Goal: Check status: Check status

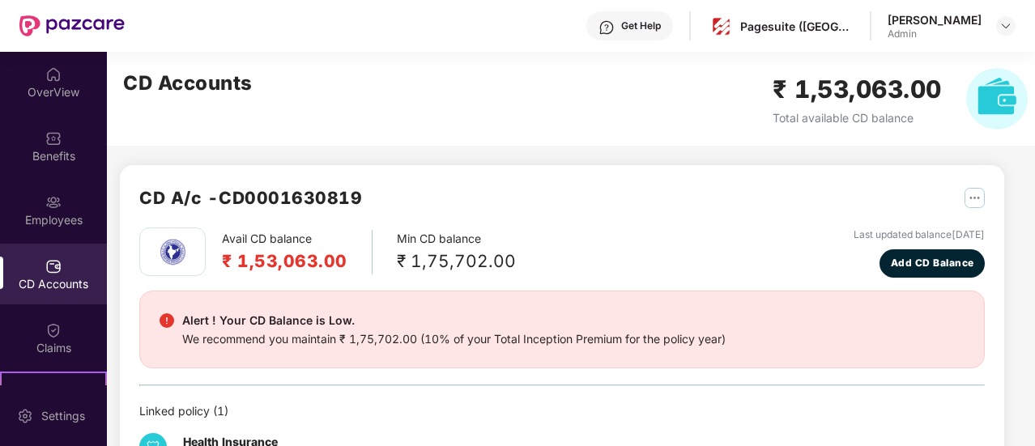
scroll to position [177, 0]
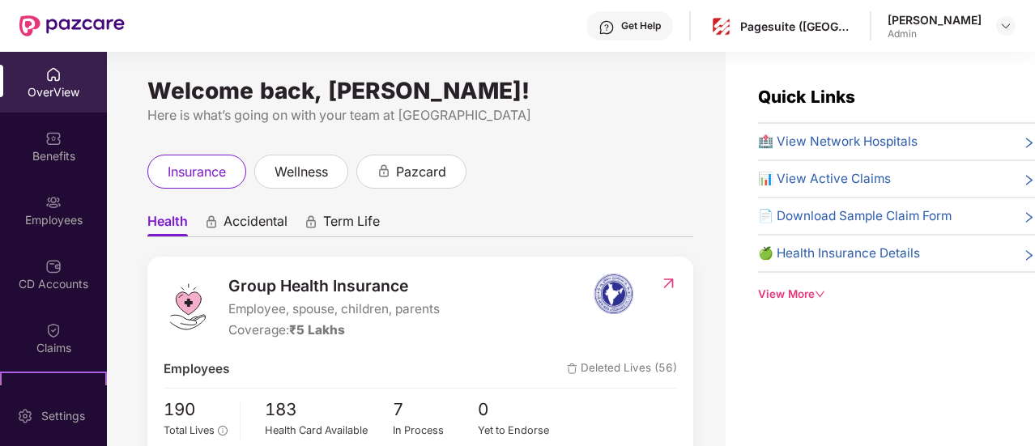
click at [907, 177] on div "📊 View Active Claims" at bounding box center [896, 178] width 277 height 19
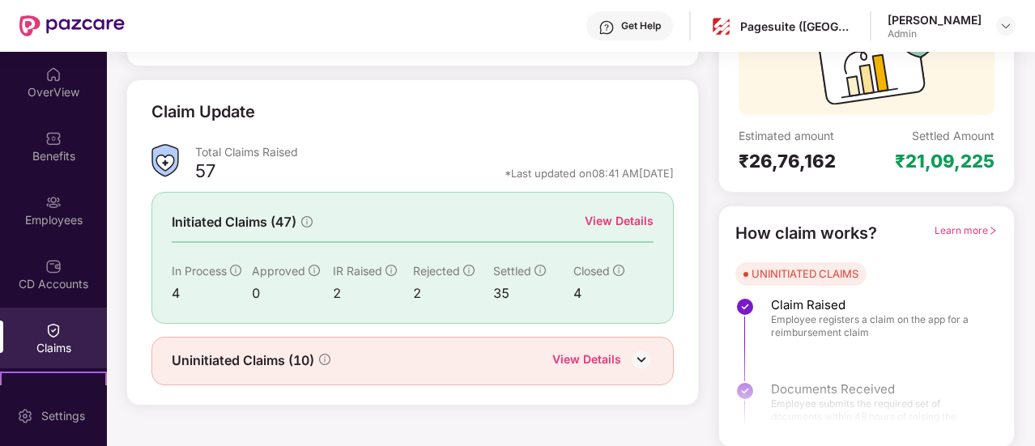
scroll to position [186, 0]
click at [620, 218] on div "View Details" at bounding box center [619, 221] width 69 height 18
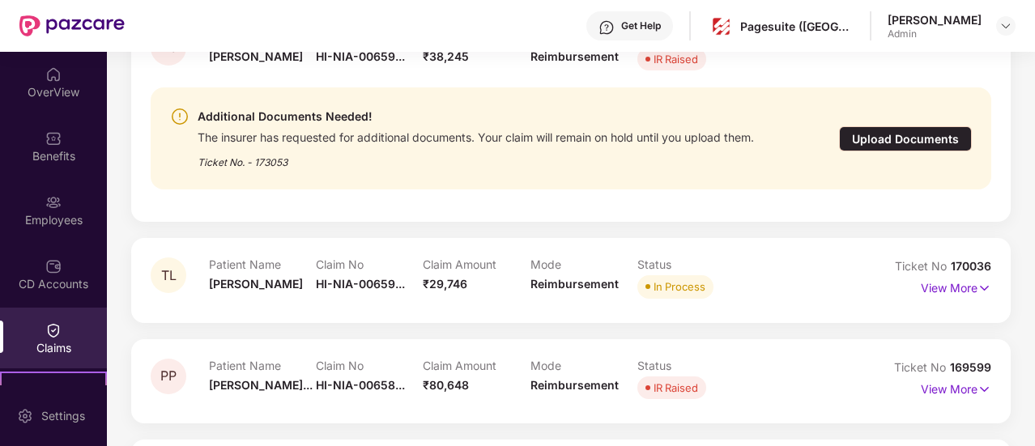
scroll to position [275, 0]
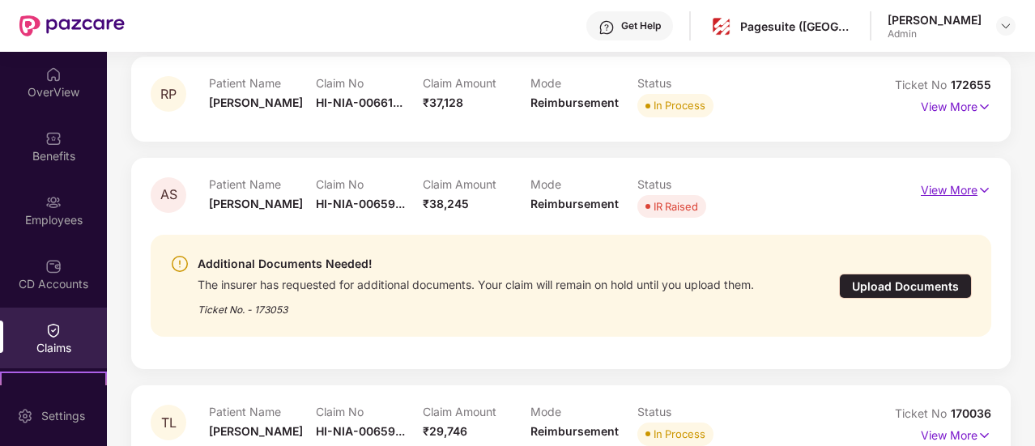
click at [977, 189] on img at bounding box center [984, 190] width 14 height 18
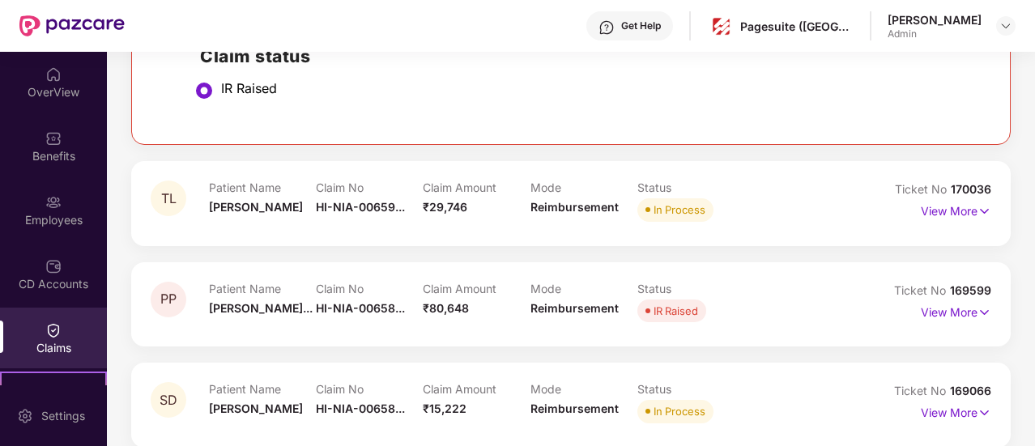
scroll to position [769, 0]
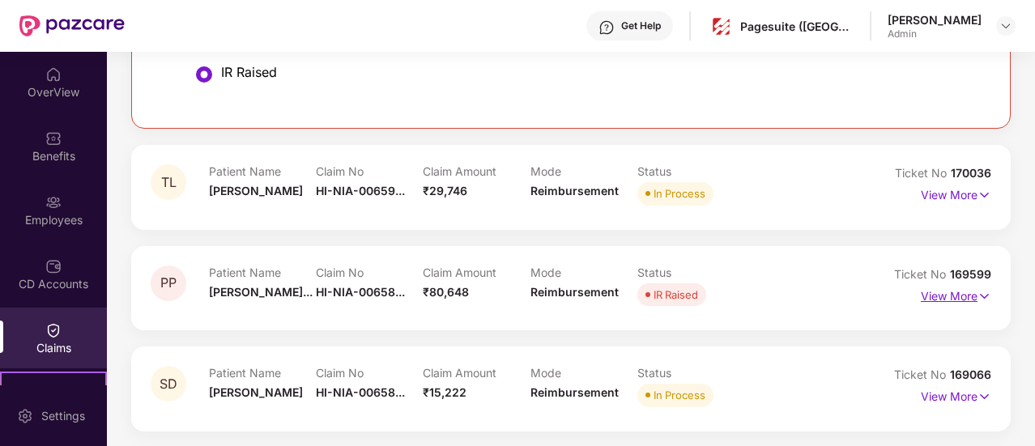
click at [982, 293] on img at bounding box center [984, 296] width 14 height 18
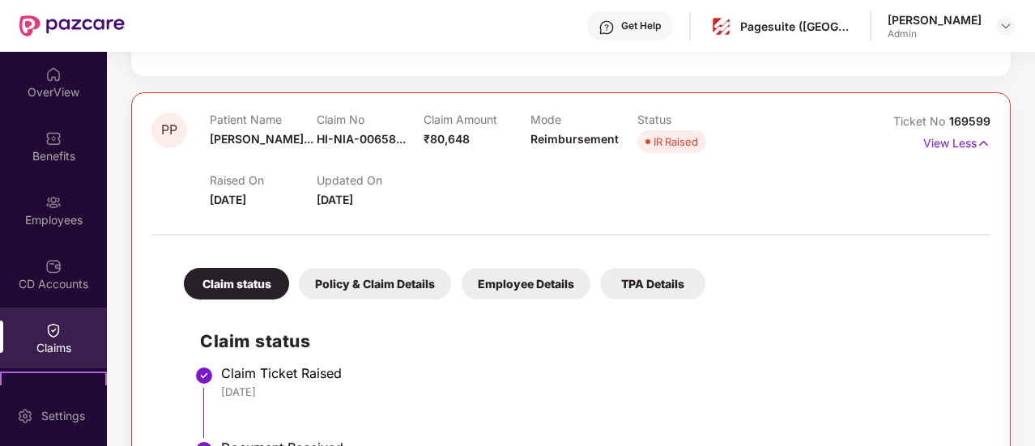
scroll to position [921, 0]
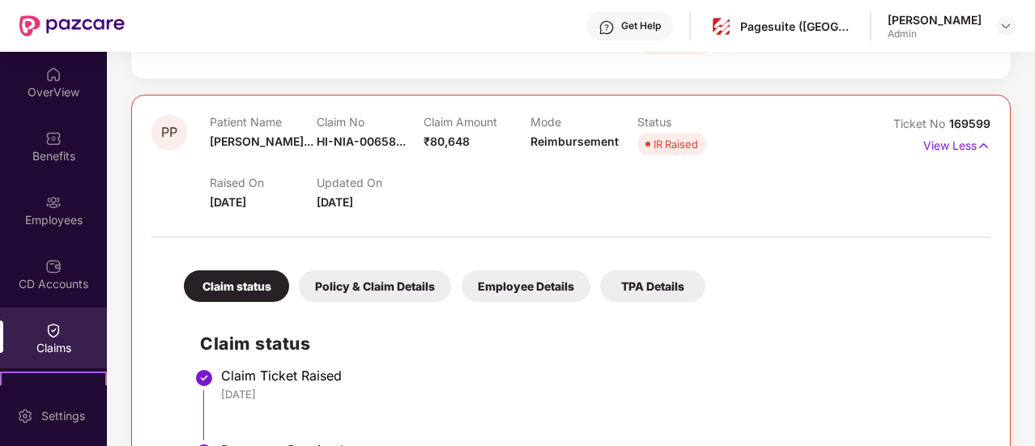
click at [397, 283] on div "Policy & Claim Details" at bounding box center [375, 286] width 152 height 32
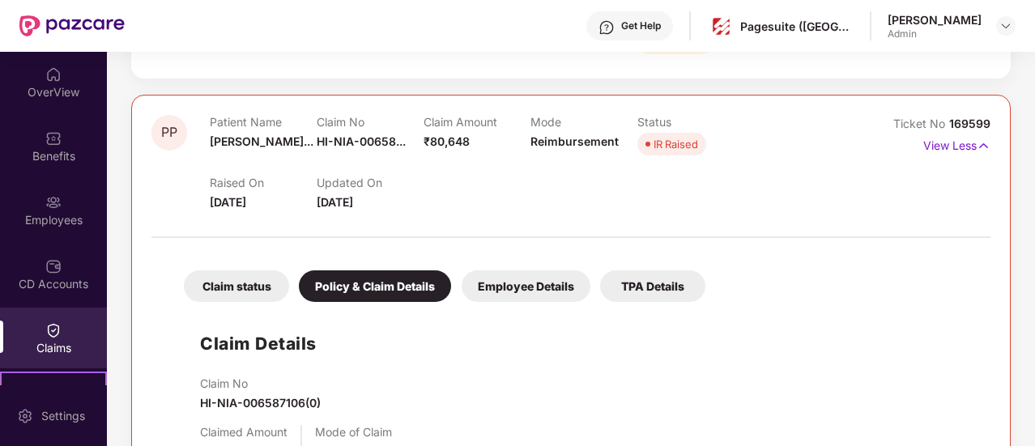
click at [518, 278] on div "Employee Details" at bounding box center [526, 286] width 129 height 32
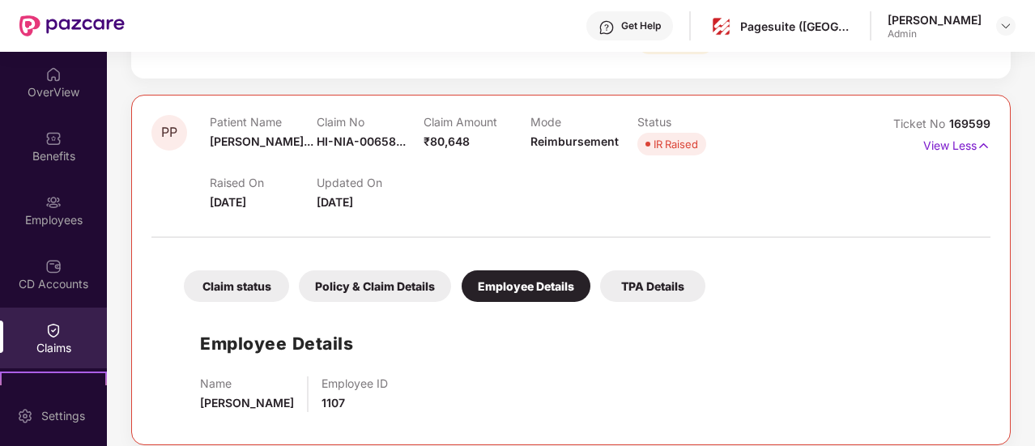
click at [411, 278] on div "Policy & Claim Details" at bounding box center [375, 286] width 152 height 32
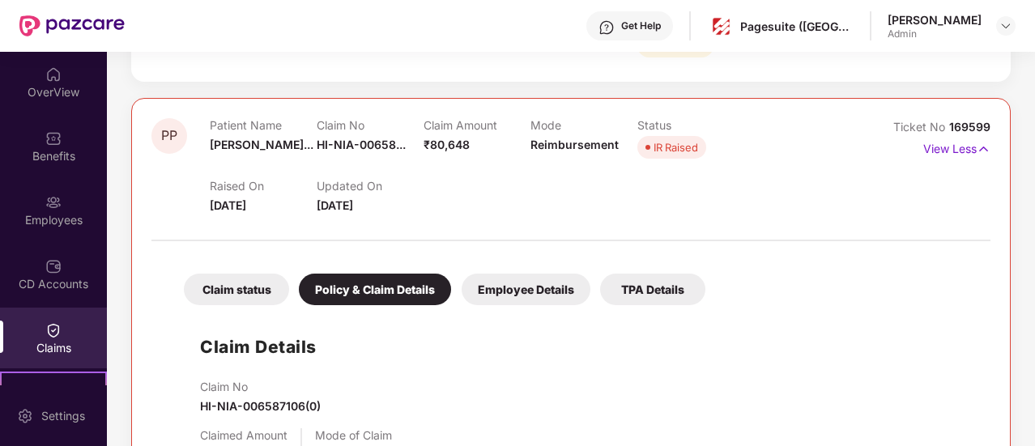
scroll to position [914, 0]
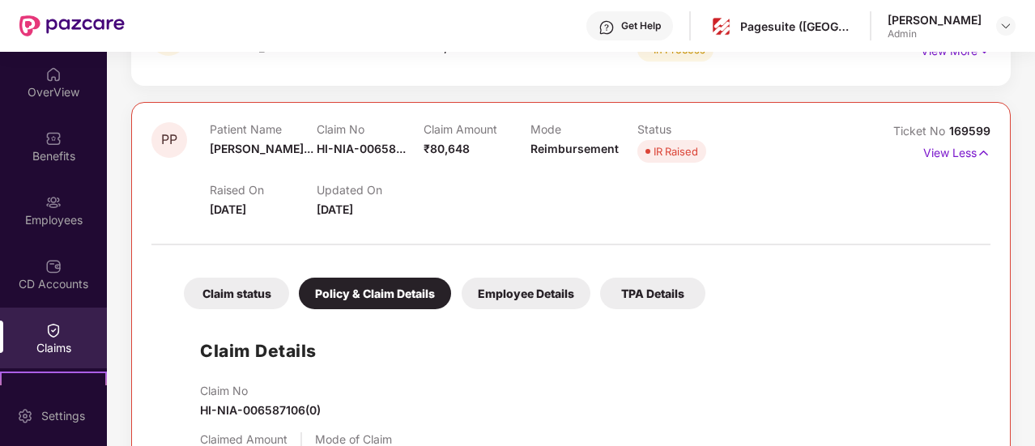
click at [501, 283] on div "Employee Details" at bounding box center [526, 294] width 129 height 32
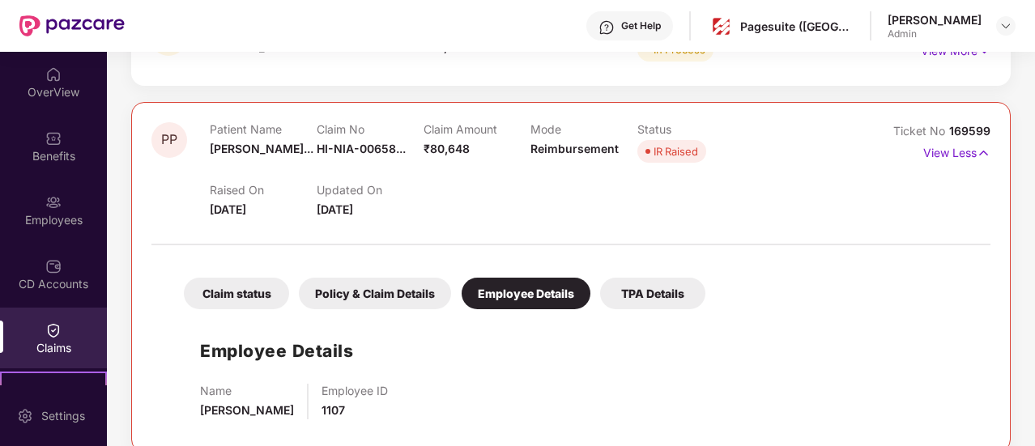
scroll to position [1034, 0]
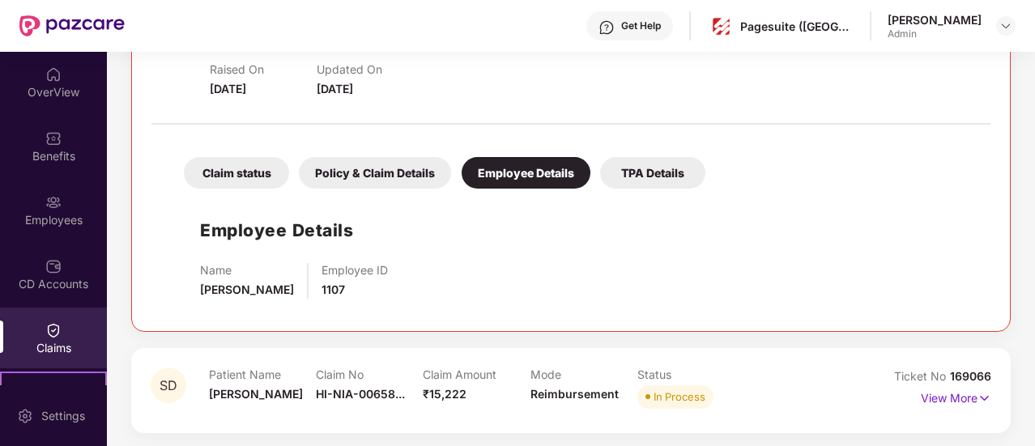
click at [638, 176] on div "TPA Details" at bounding box center [652, 173] width 105 height 32
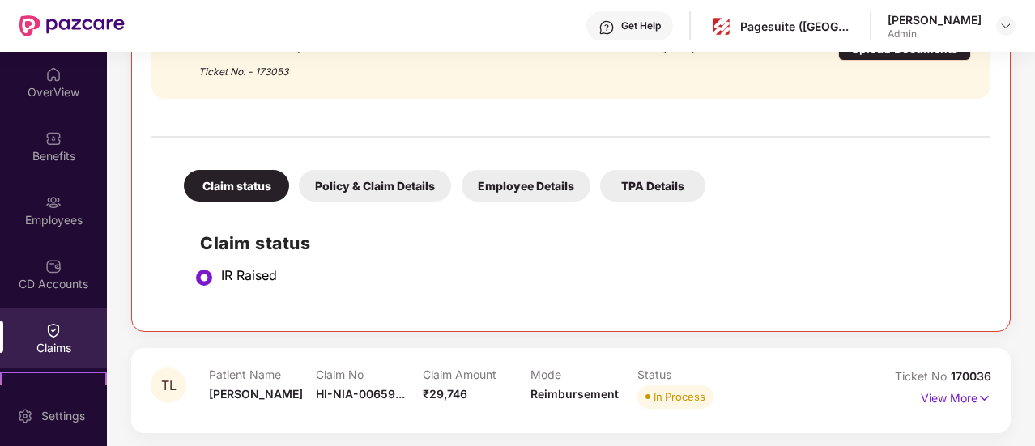
scroll to position [511, 0]
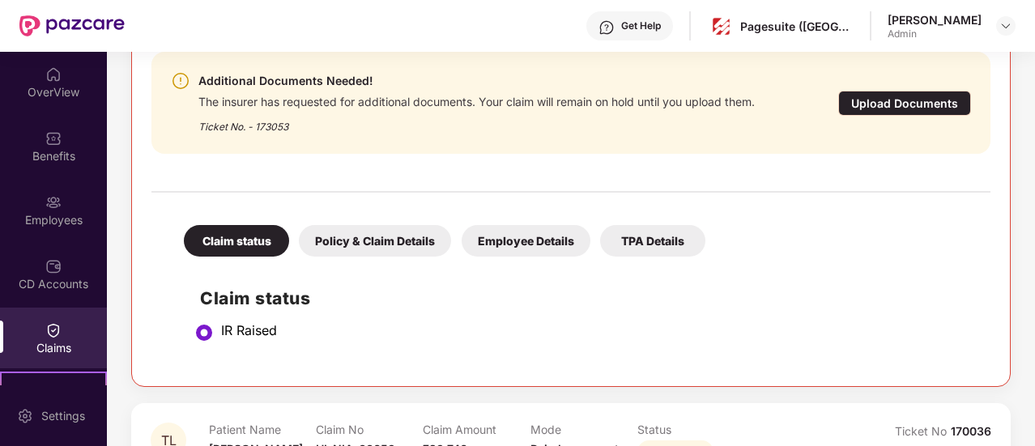
click at [353, 238] on div "Policy & Claim Details" at bounding box center [375, 241] width 152 height 32
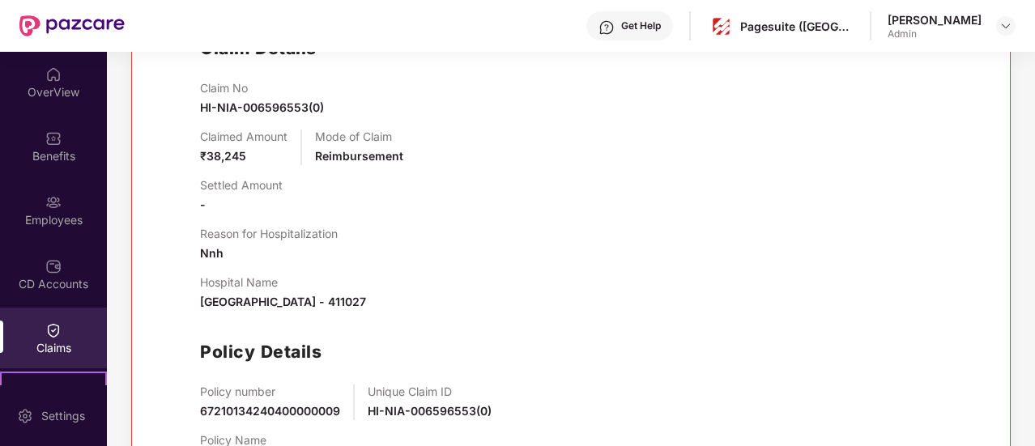
scroll to position [760, 0]
drag, startPoint x: 202, startPoint y: 248, endPoint x: 220, endPoint y: 249, distance: 18.6
click at [220, 249] on span "Nnh" at bounding box center [211, 254] width 23 height 14
copy span "Nnh"
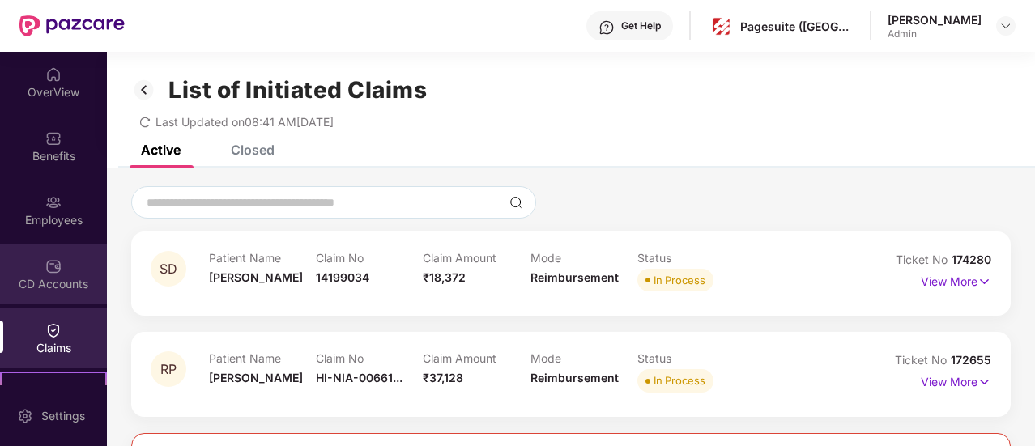
scroll to position [177, 0]
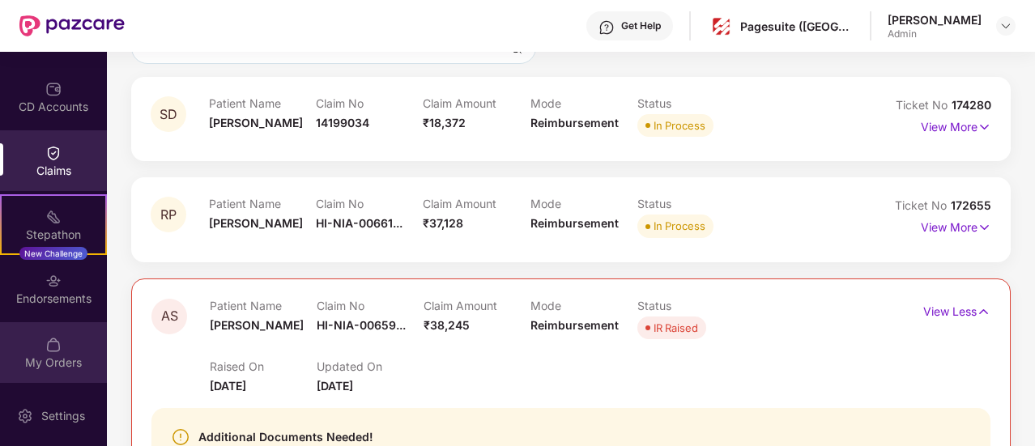
click at [42, 351] on div "My Orders" at bounding box center [53, 352] width 107 height 61
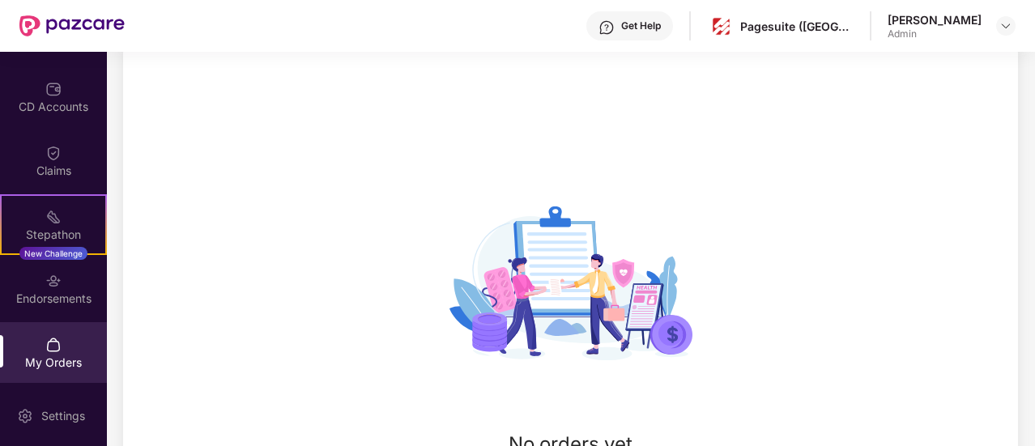
scroll to position [155, 0]
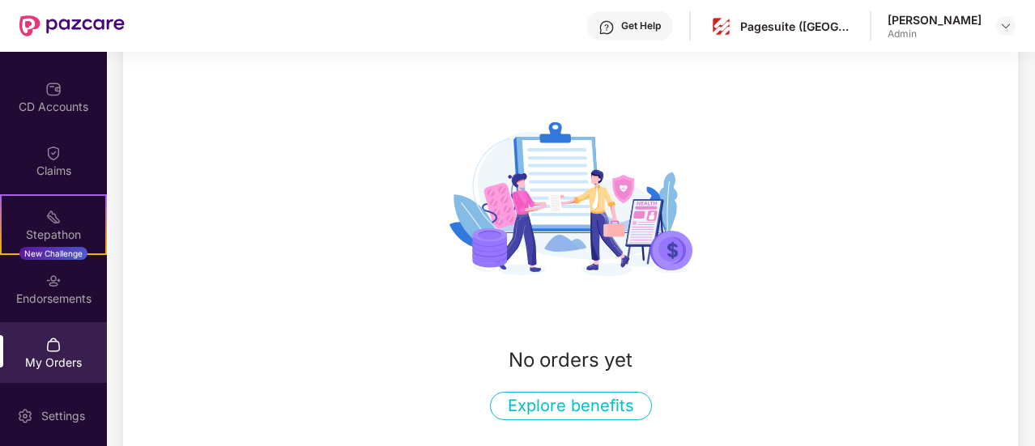
click at [519, 398] on button "Explore benefits" at bounding box center [571, 406] width 162 height 28
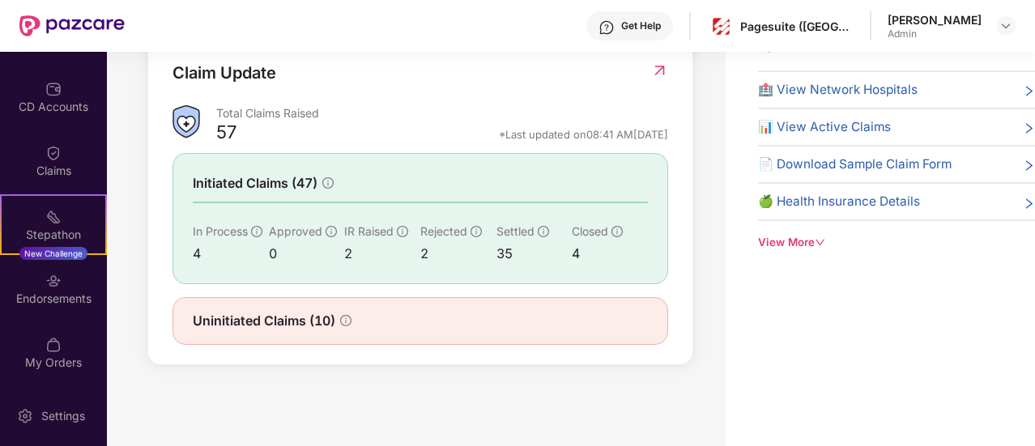
scroll to position [558, 0]
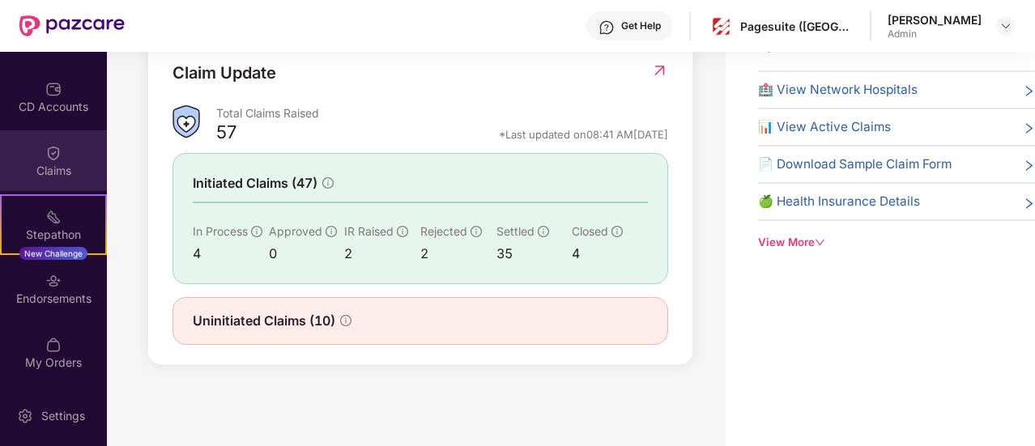
click at [58, 160] on img at bounding box center [53, 153] width 16 height 16
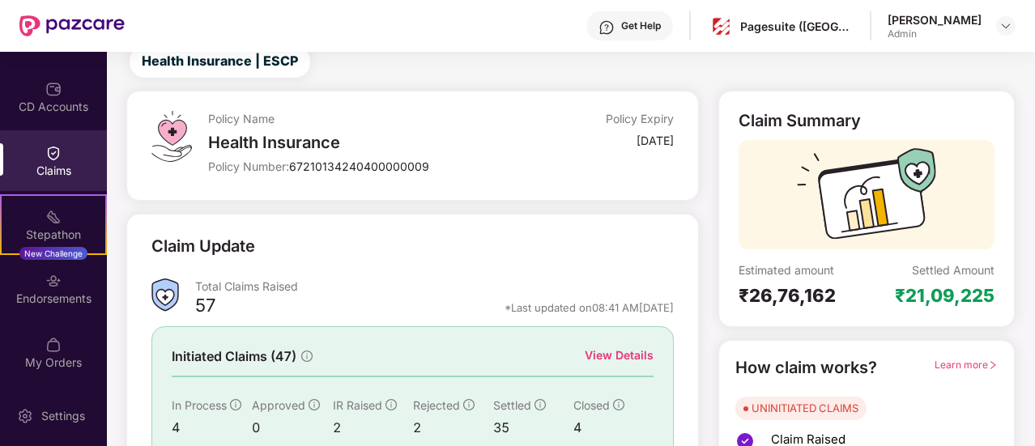
scroll to position [186, 0]
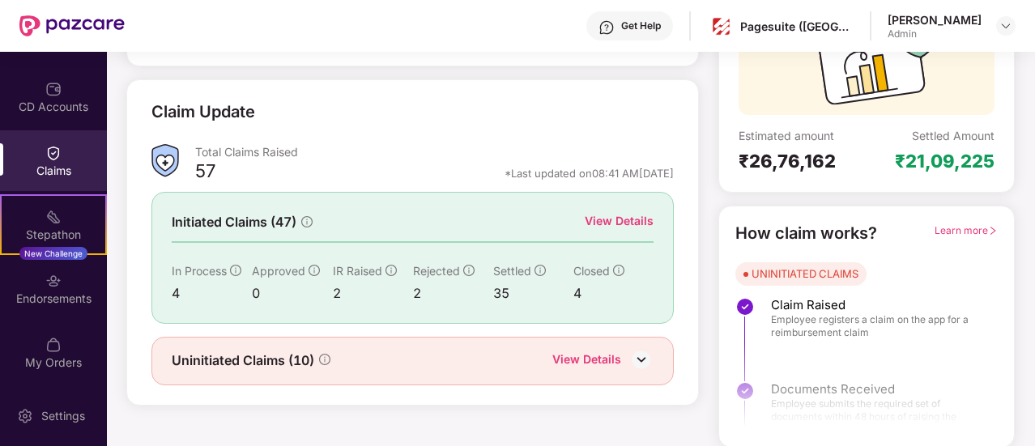
click at [594, 355] on div "View Details" at bounding box center [586, 361] width 69 height 21
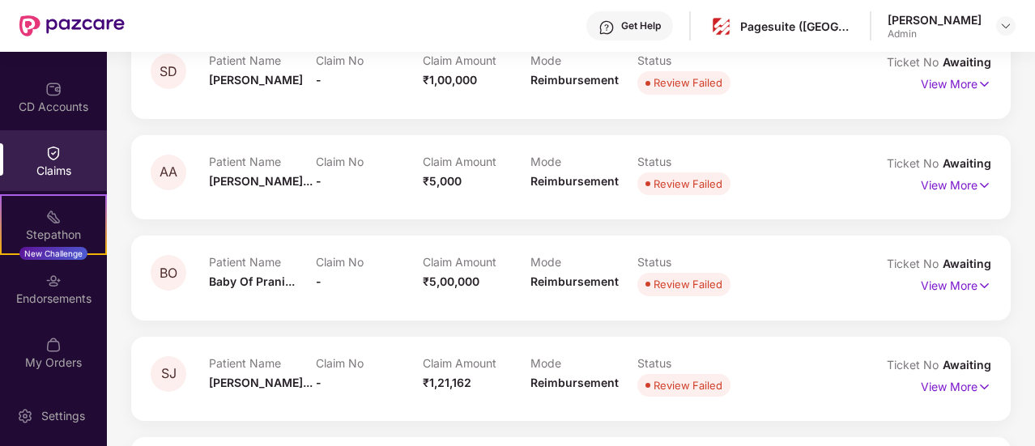
scroll to position [306, 0]
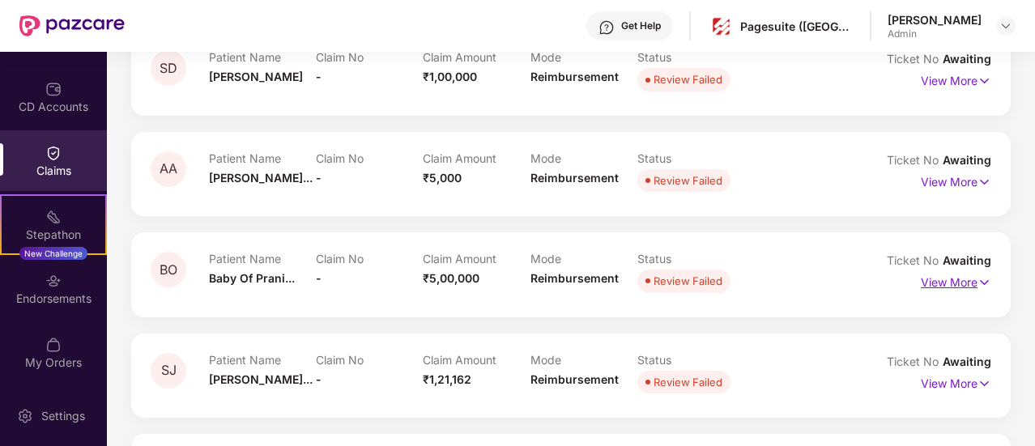
click at [969, 282] on p "View More" at bounding box center [956, 281] width 70 height 22
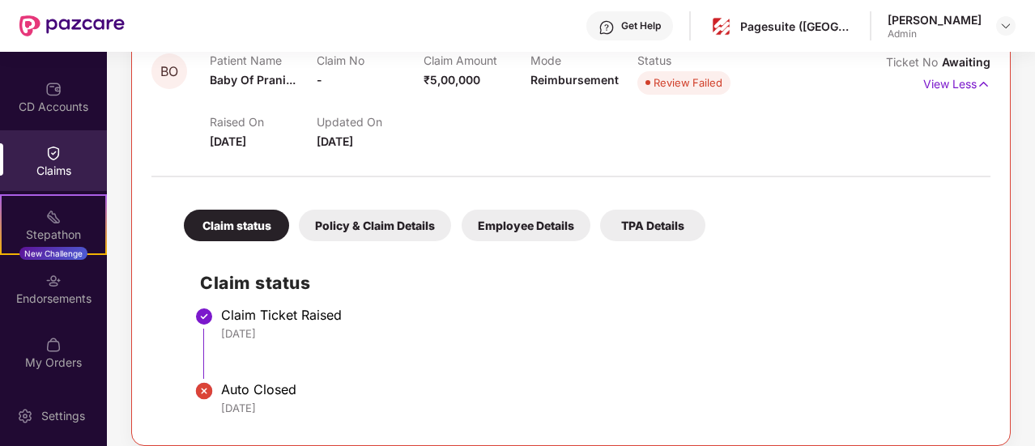
scroll to position [505, 0]
click at [396, 216] on div "Policy & Claim Details" at bounding box center [375, 226] width 152 height 32
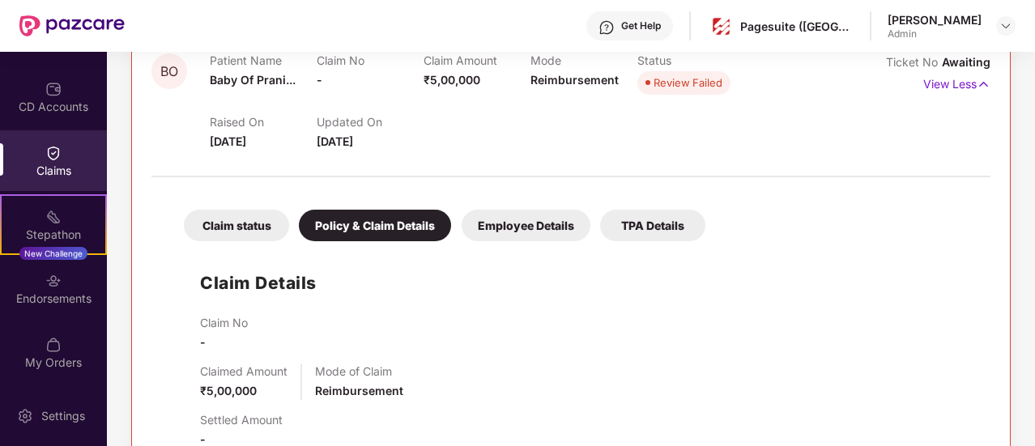
click at [505, 220] on div "Employee Details" at bounding box center [526, 226] width 129 height 32
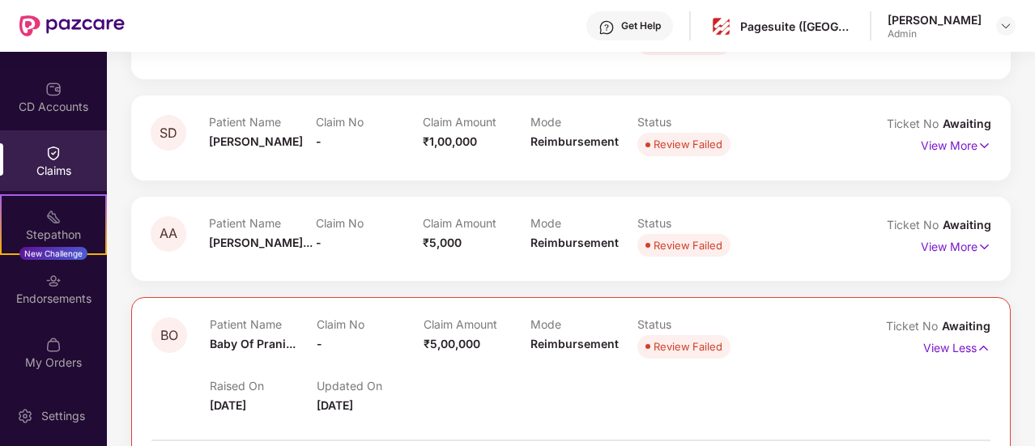
scroll to position [232, 0]
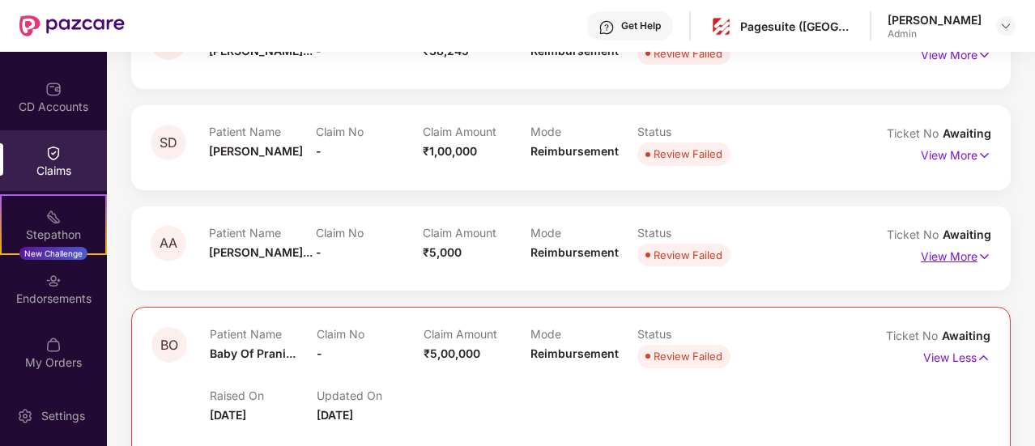
click at [977, 250] on img at bounding box center [984, 257] width 14 height 18
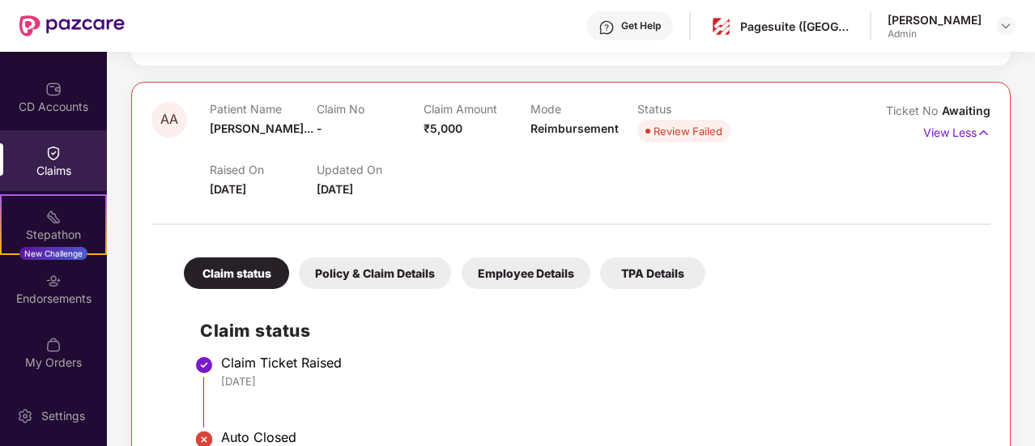
scroll to position [356, 0]
click at [557, 275] on div "Employee Details" at bounding box center [526, 274] width 129 height 32
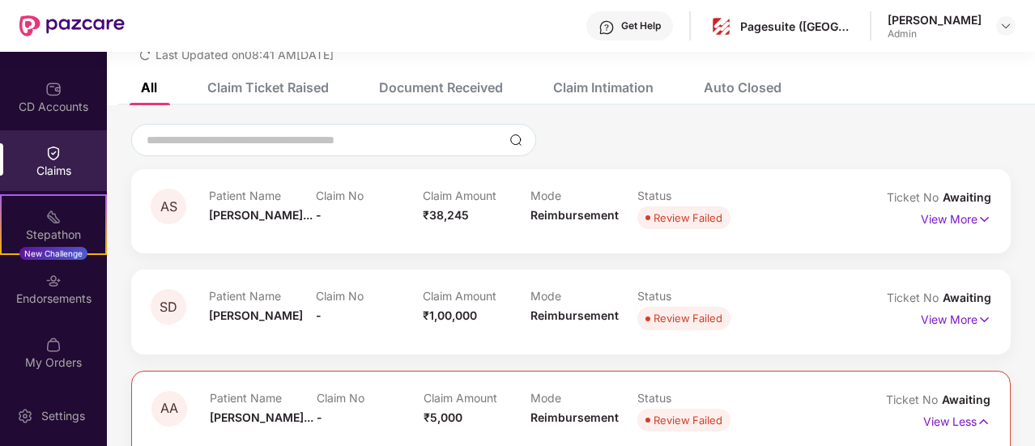
scroll to position [53, 0]
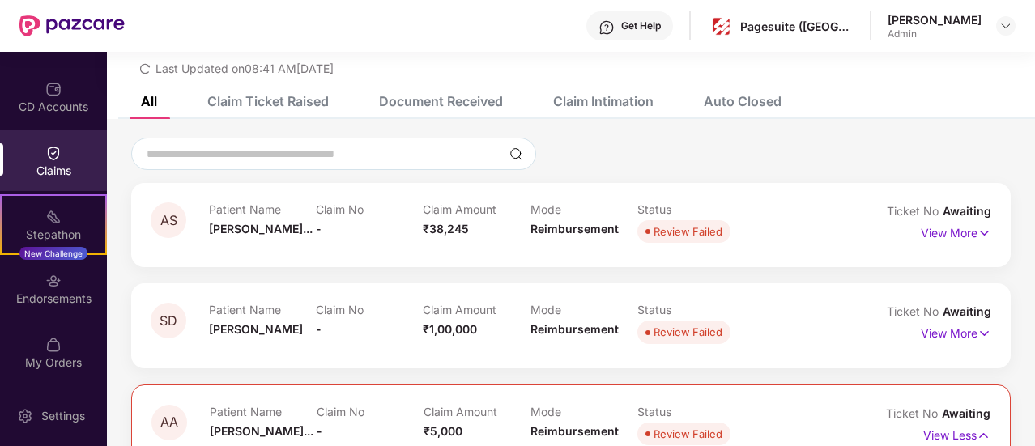
click at [309, 98] on div "Claim Ticket Raised" at bounding box center [267, 101] width 121 height 16
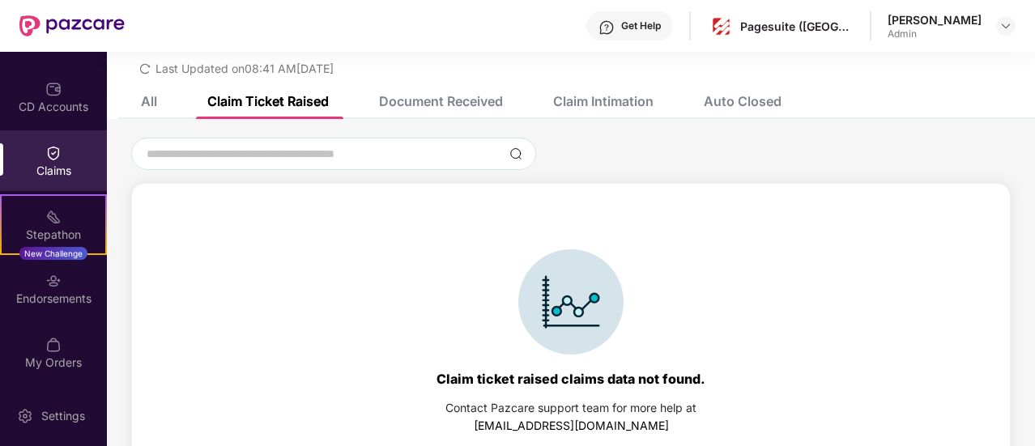
click at [463, 113] on div "Document Received" at bounding box center [429, 101] width 148 height 36
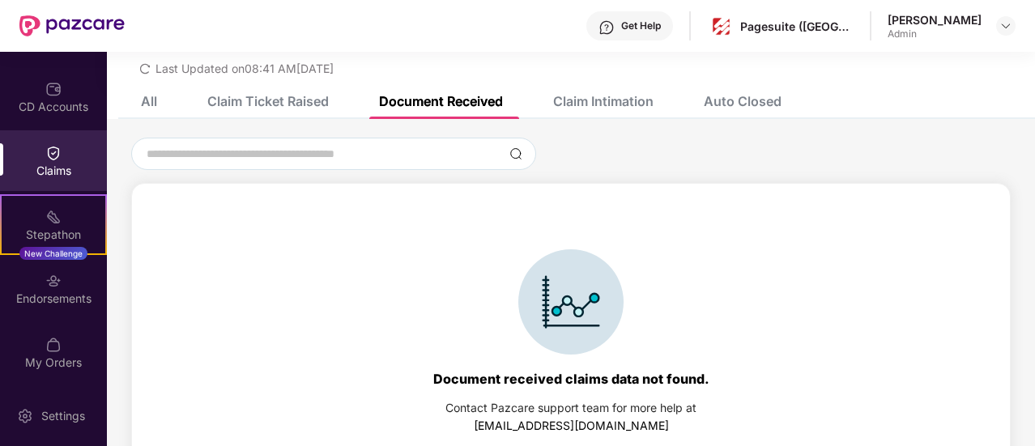
scroll to position [75, 0]
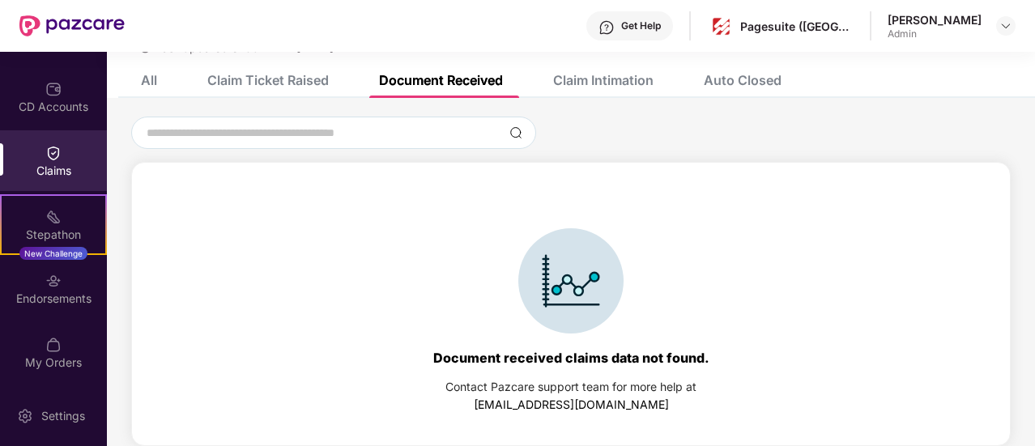
click at [564, 85] on div "Claim Intimation" at bounding box center [603, 80] width 100 height 16
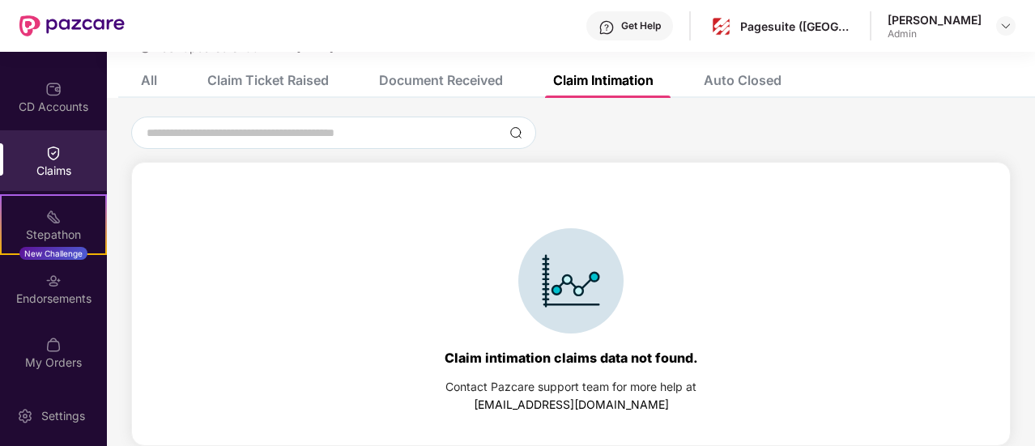
click at [719, 74] on div "Auto Closed" at bounding box center [743, 80] width 78 height 16
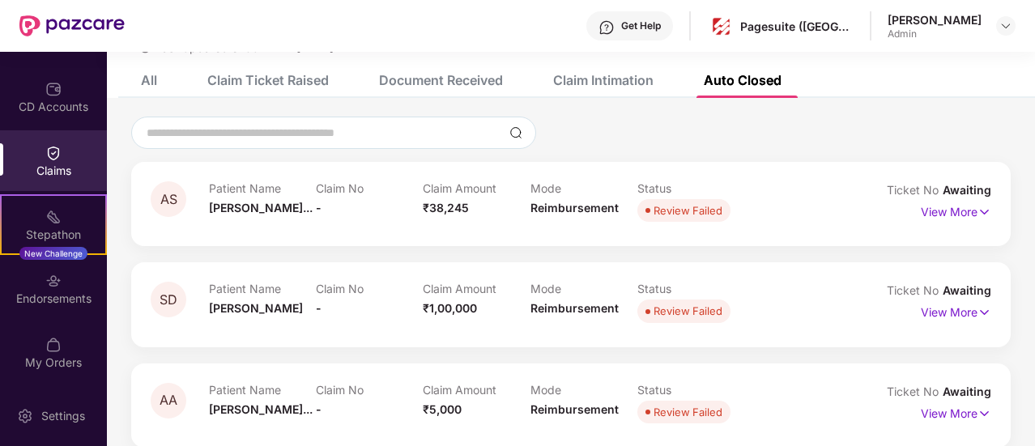
scroll to position [83, 0]
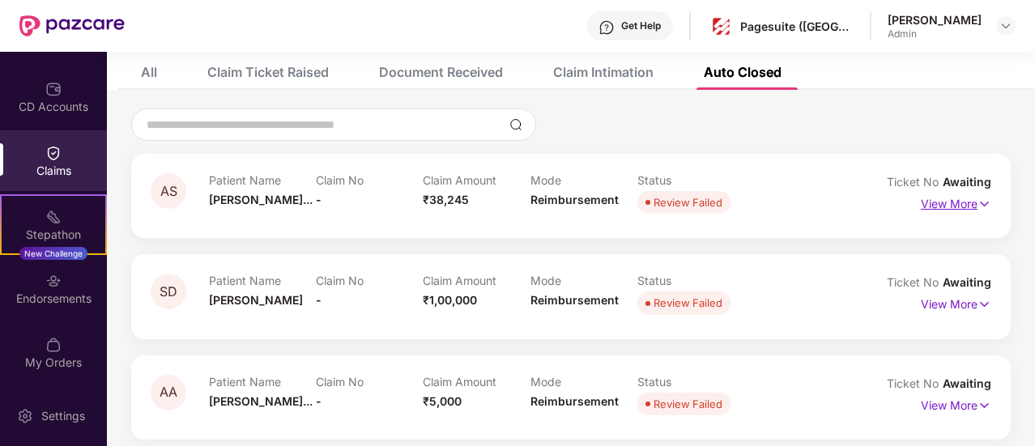
click at [977, 205] on img at bounding box center [984, 204] width 14 height 18
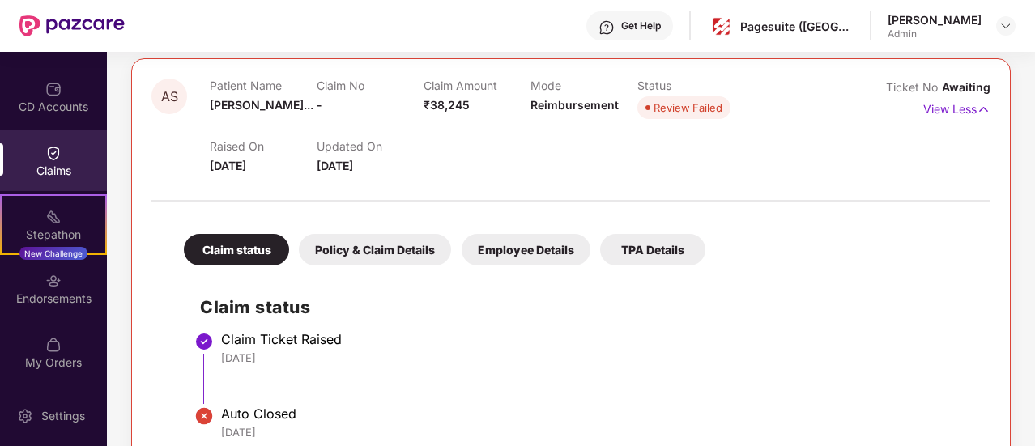
scroll to position [168, 0]
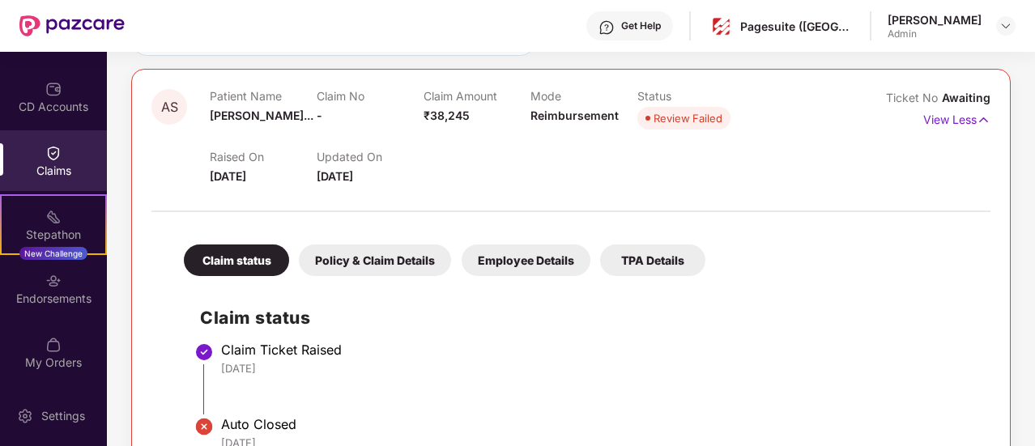
click at [527, 266] on div "Employee Details" at bounding box center [526, 261] width 129 height 32
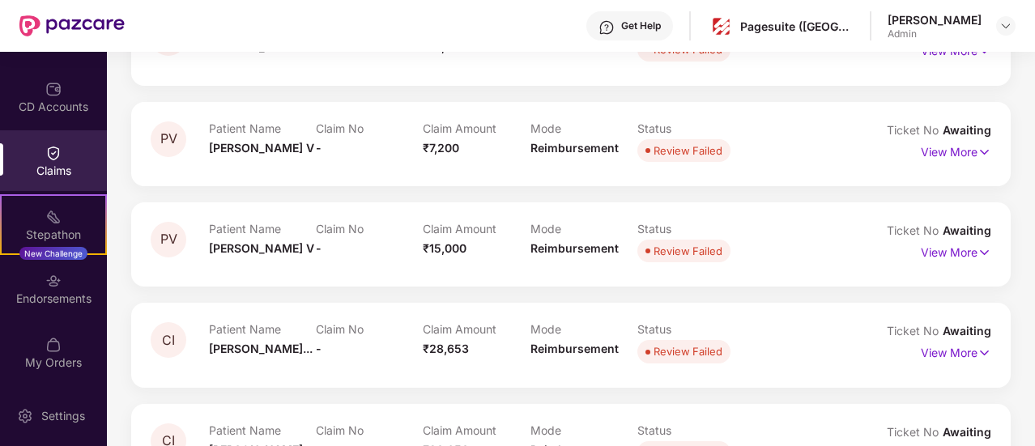
scroll to position [1063, 0]
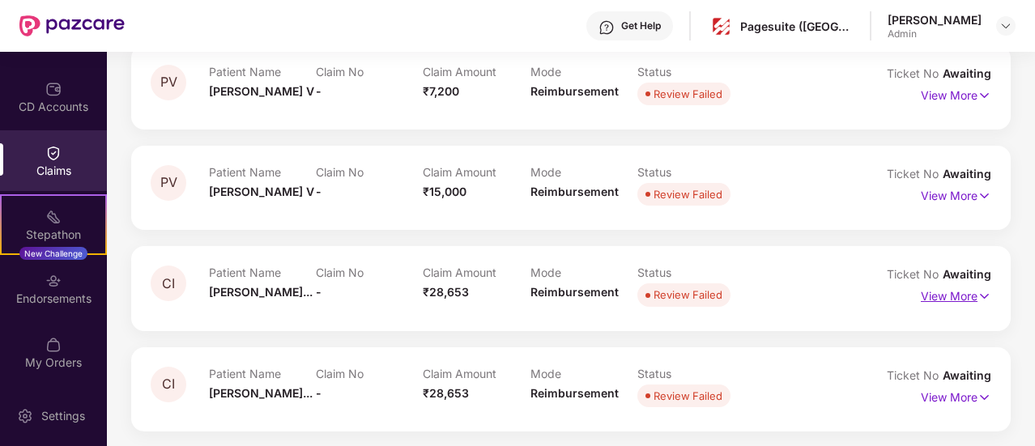
click at [977, 295] on img at bounding box center [984, 296] width 14 height 18
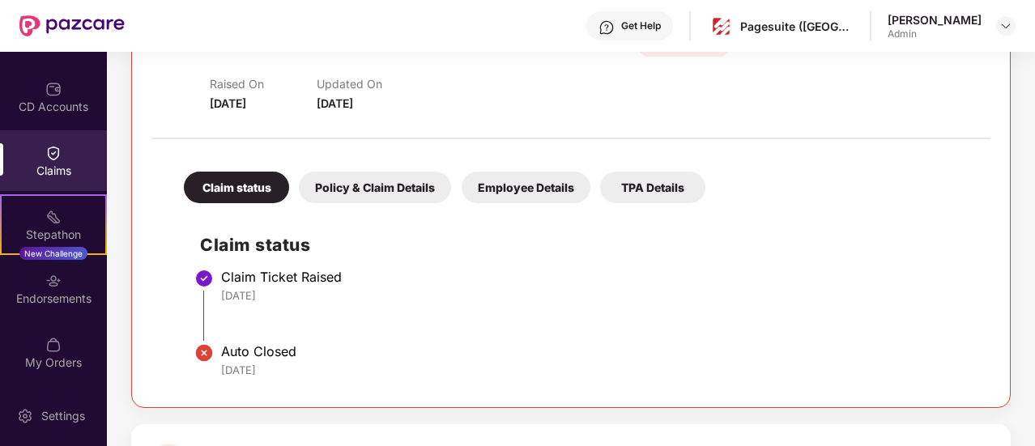
scroll to position [1315, 0]
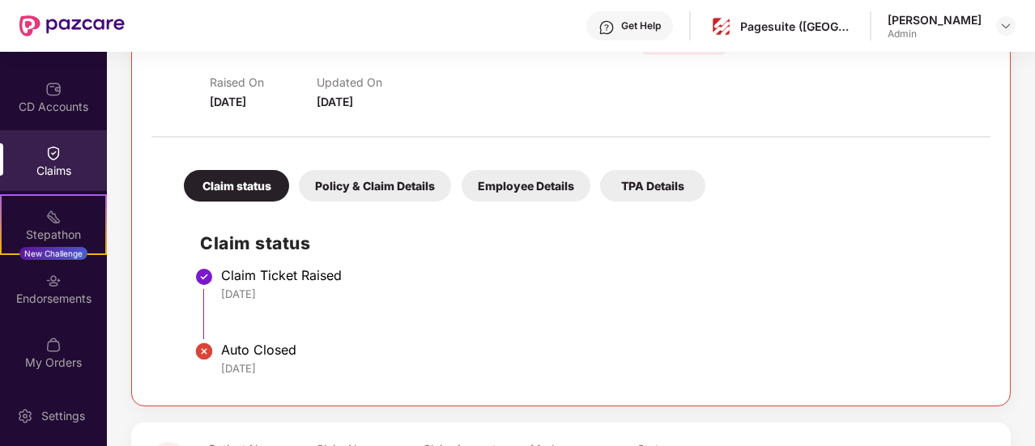
click at [409, 171] on div "Policy & Claim Details" at bounding box center [375, 186] width 152 height 32
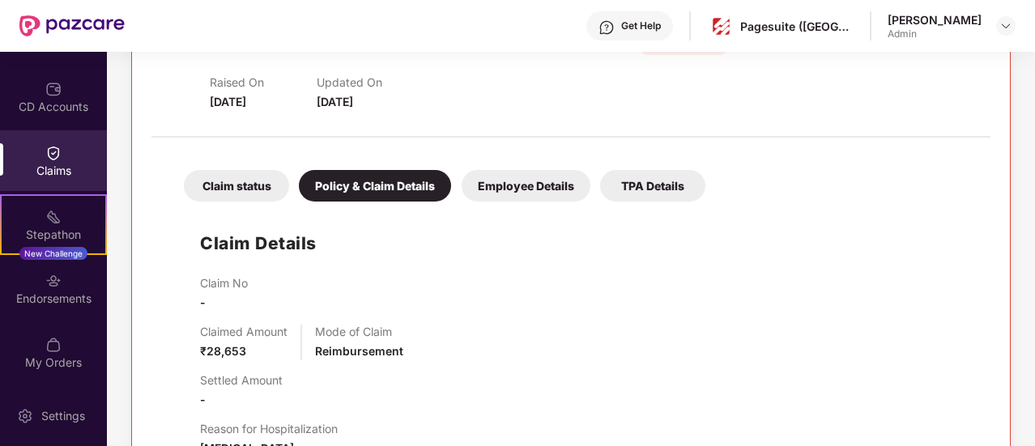
click at [476, 187] on div "Employee Details" at bounding box center [526, 186] width 129 height 32
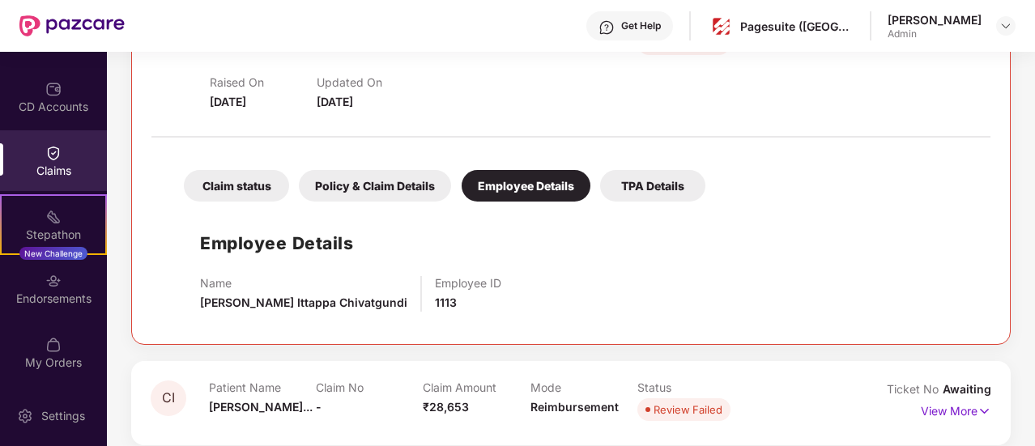
scroll to position [1328, 0]
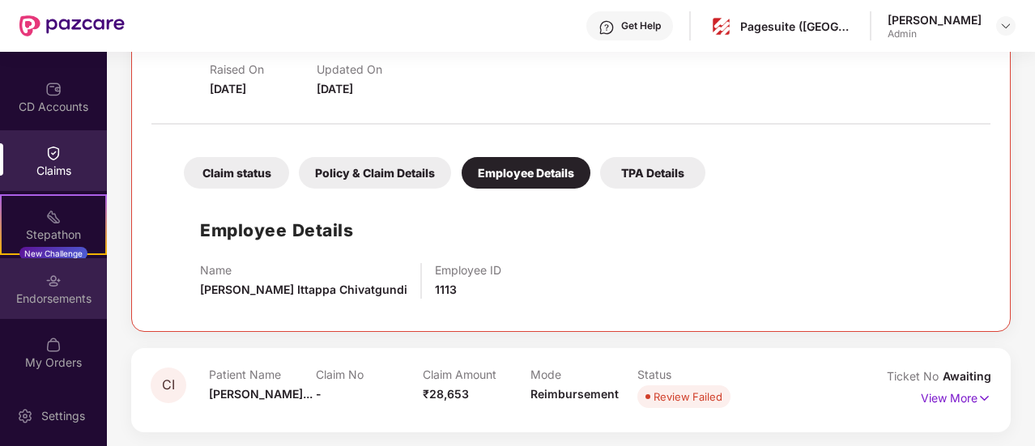
click at [51, 300] on div "Endorsements" at bounding box center [53, 299] width 107 height 16
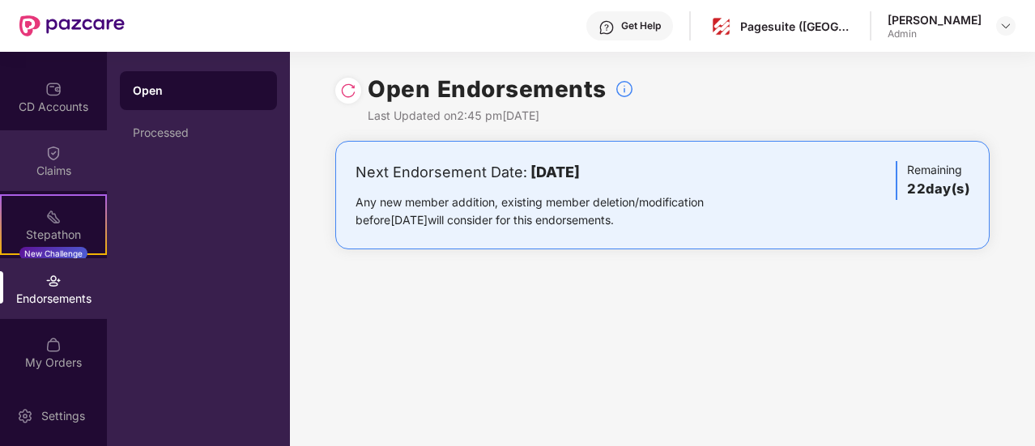
click at [53, 159] on img at bounding box center [53, 153] width 16 height 16
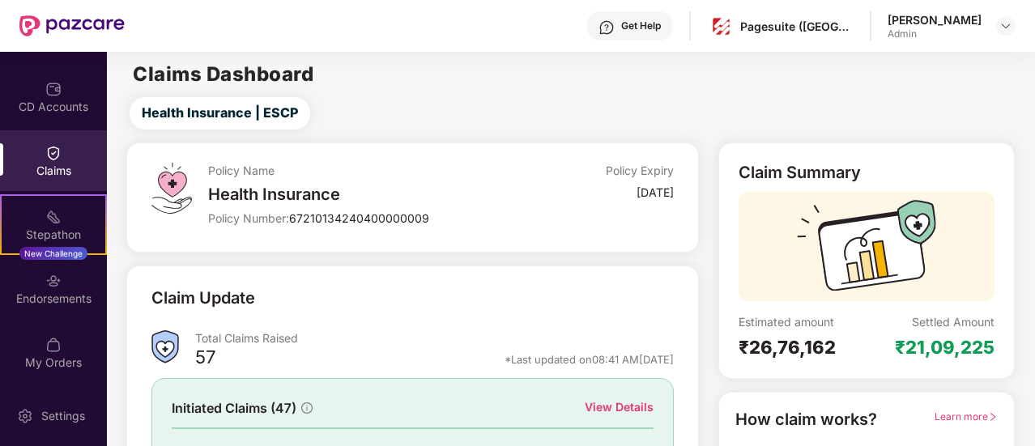
scroll to position [186, 0]
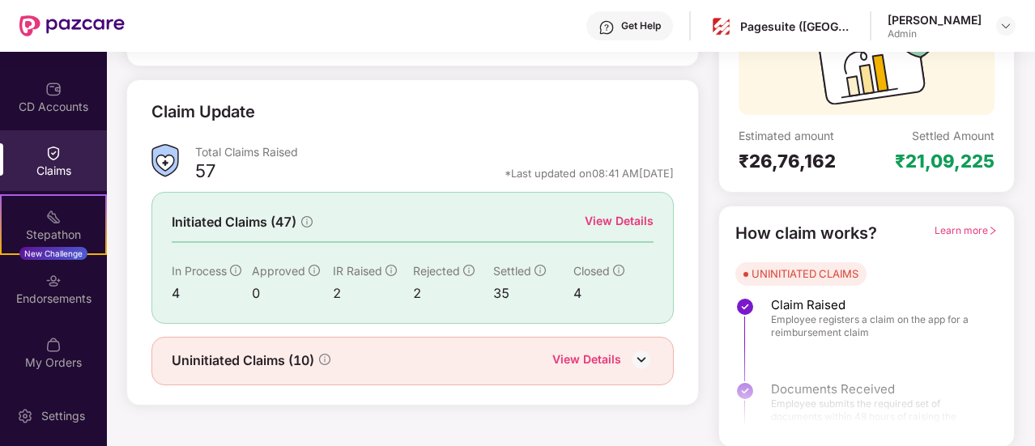
click at [973, 227] on span "Learn more" at bounding box center [966, 230] width 63 height 12
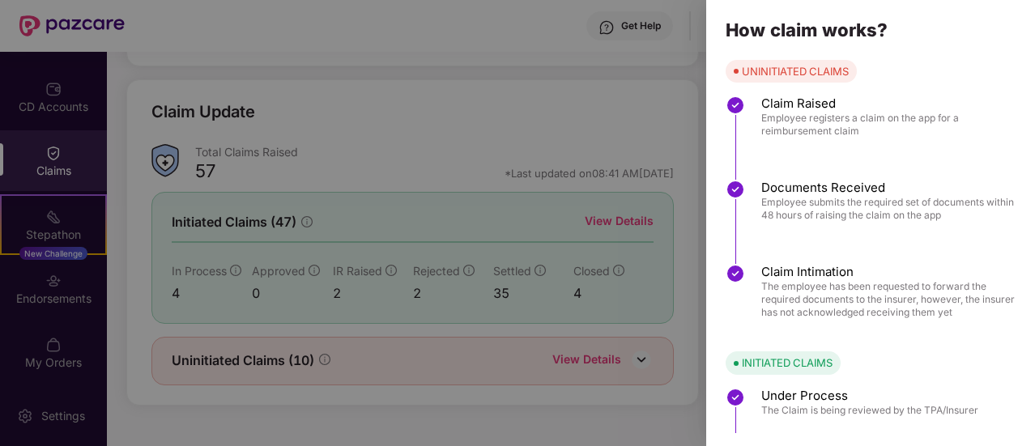
click at [579, 49] on div at bounding box center [517, 223] width 1035 height 446
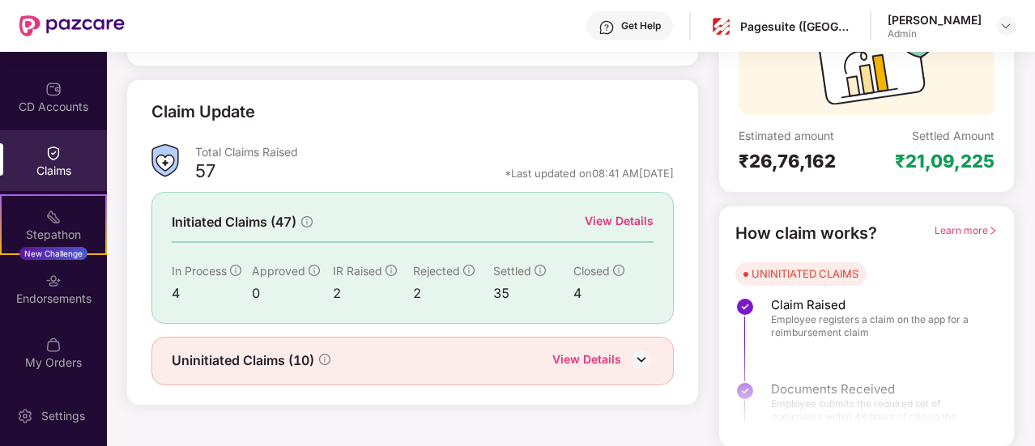
click at [960, 228] on span "Learn more" at bounding box center [966, 230] width 63 height 12
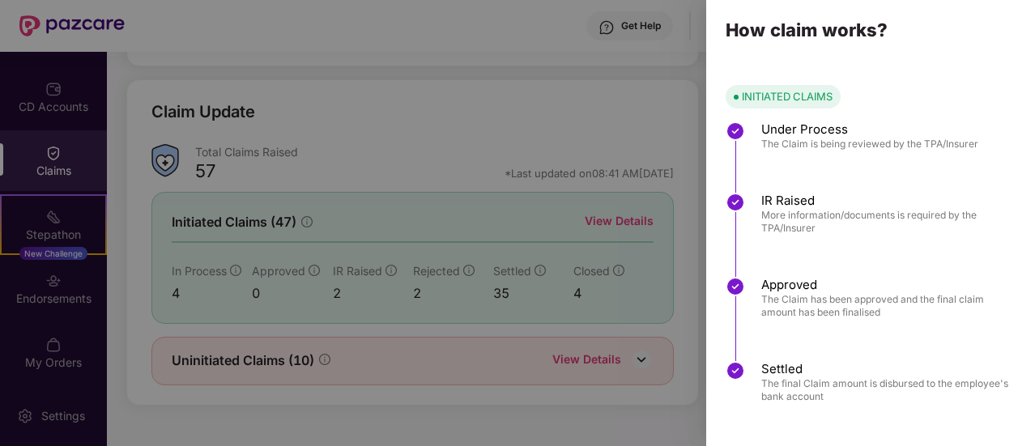
scroll to position [268, 0]
click at [602, 63] on div at bounding box center [517, 223] width 1035 height 446
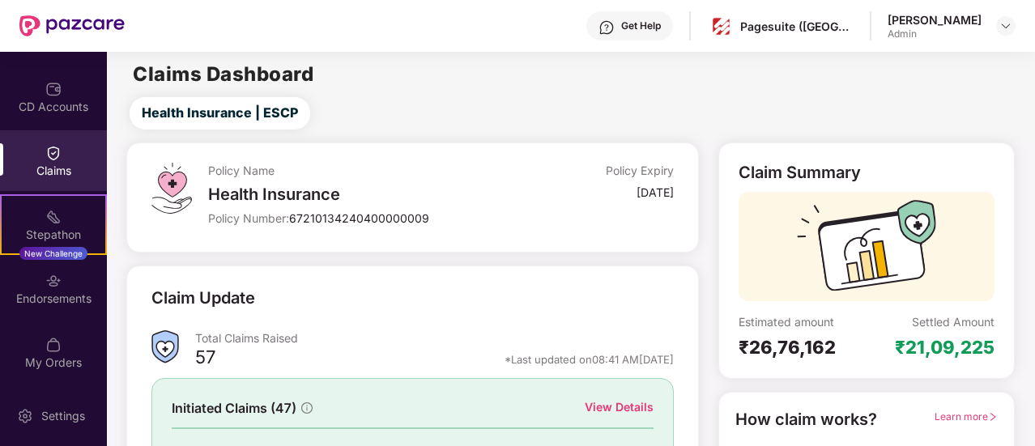
scroll to position [186, 0]
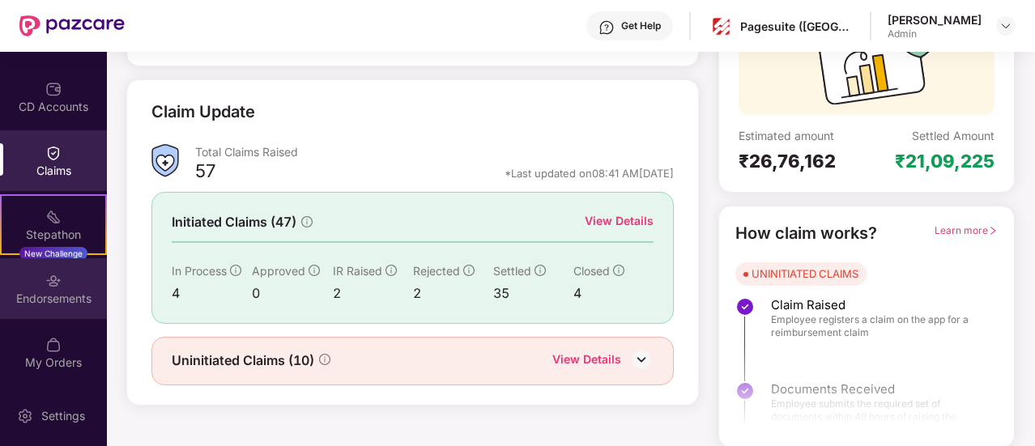
click at [55, 304] on div "Endorsements" at bounding box center [53, 299] width 107 height 16
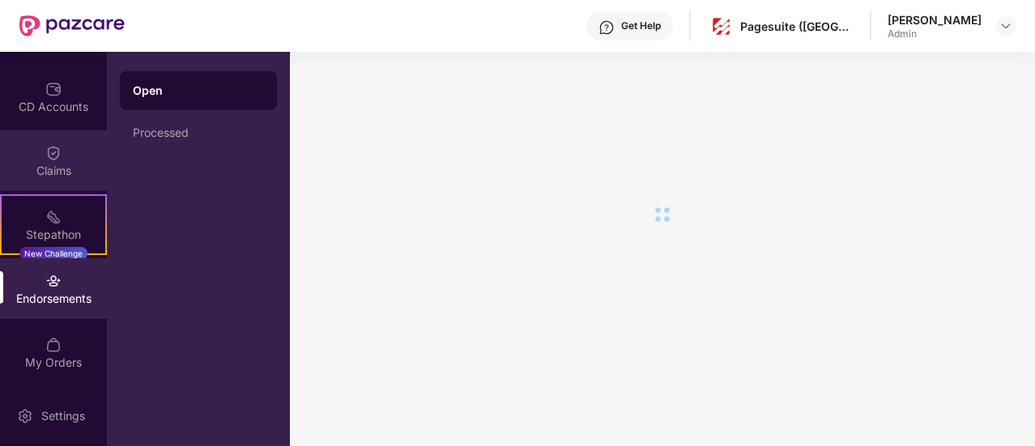
click at [53, 185] on div "Claims" at bounding box center [53, 160] width 107 height 61
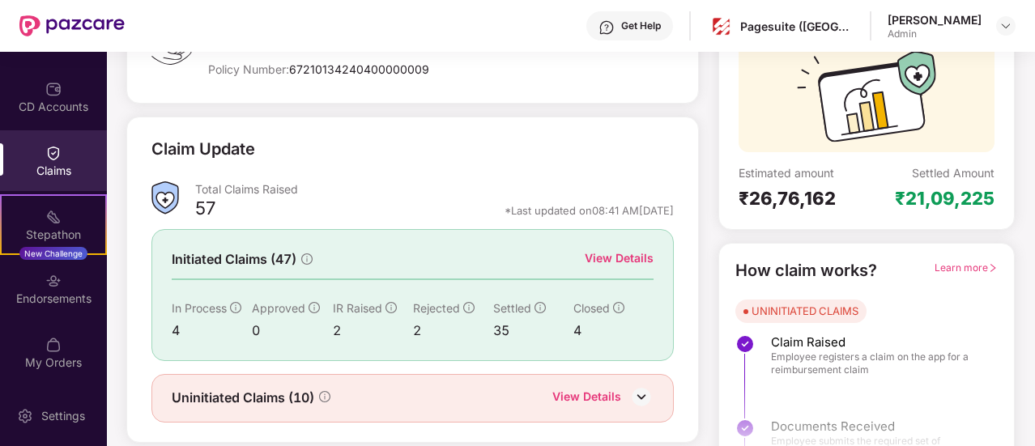
scroll to position [186, 0]
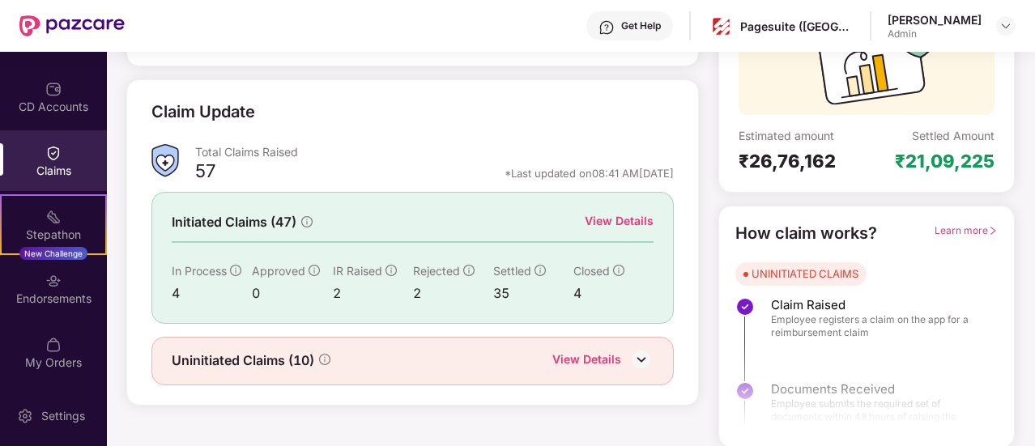
click at [627, 365] on div "View Details" at bounding box center [602, 361] width 101 height 21
click at [644, 348] on img at bounding box center [641, 359] width 24 height 24
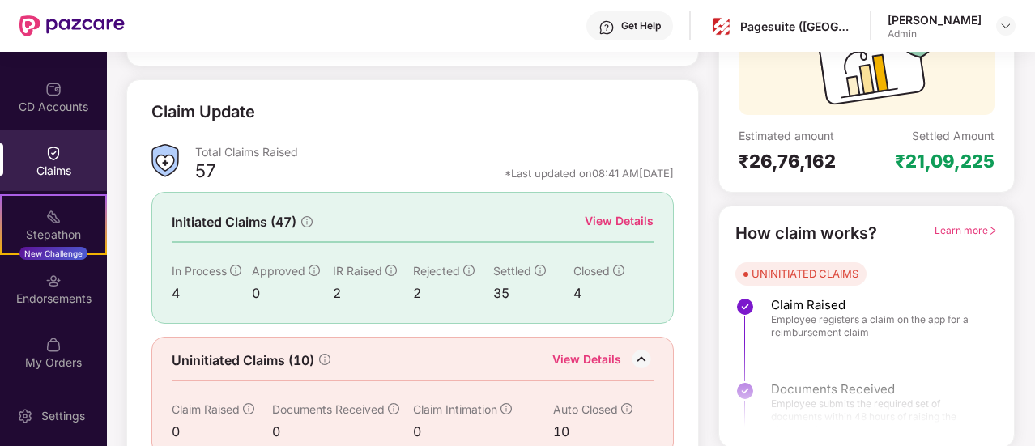
scroll to position [212, 0]
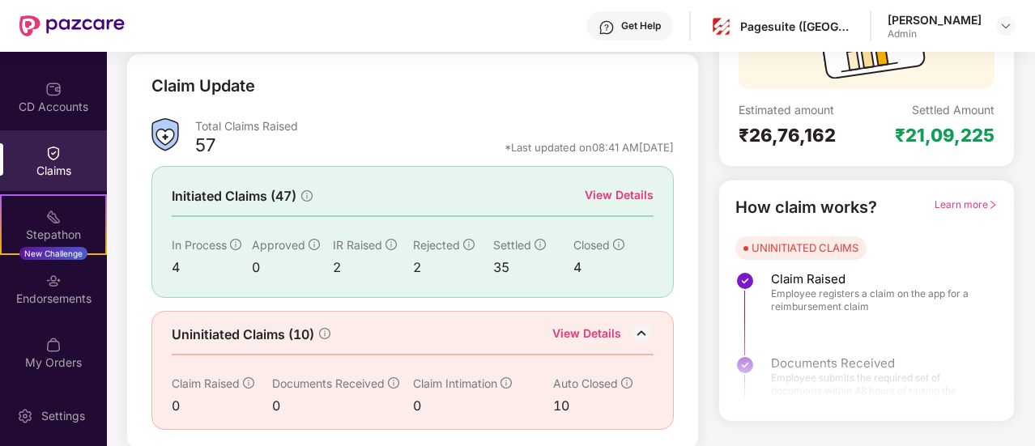
click at [611, 333] on div "View Details" at bounding box center [586, 335] width 69 height 21
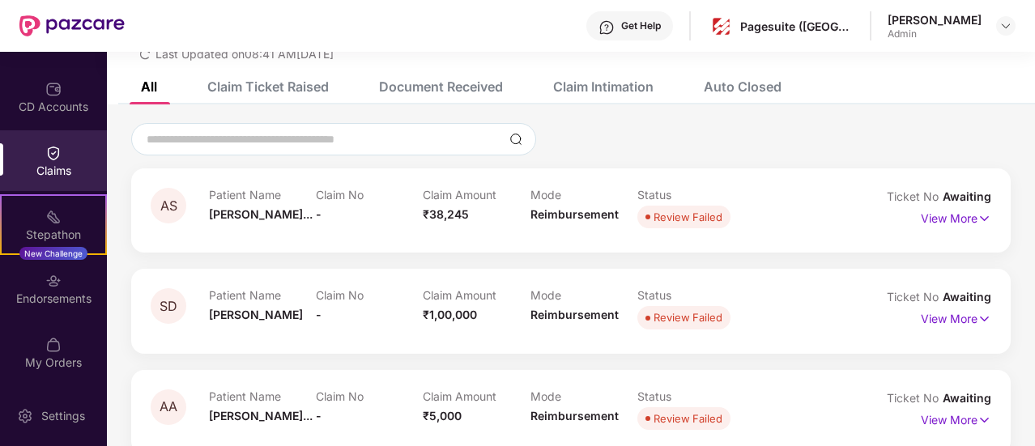
scroll to position [66, 0]
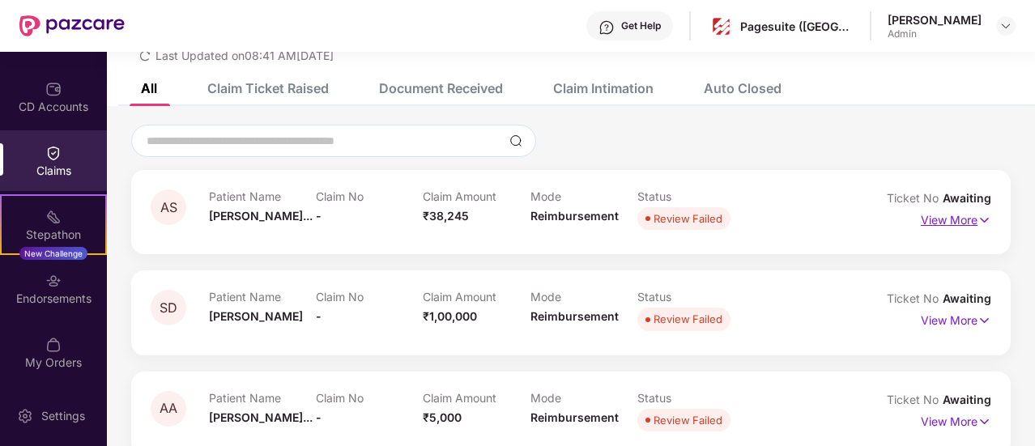
click at [961, 222] on p "View More" at bounding box center [956, 218] width 70 height 22
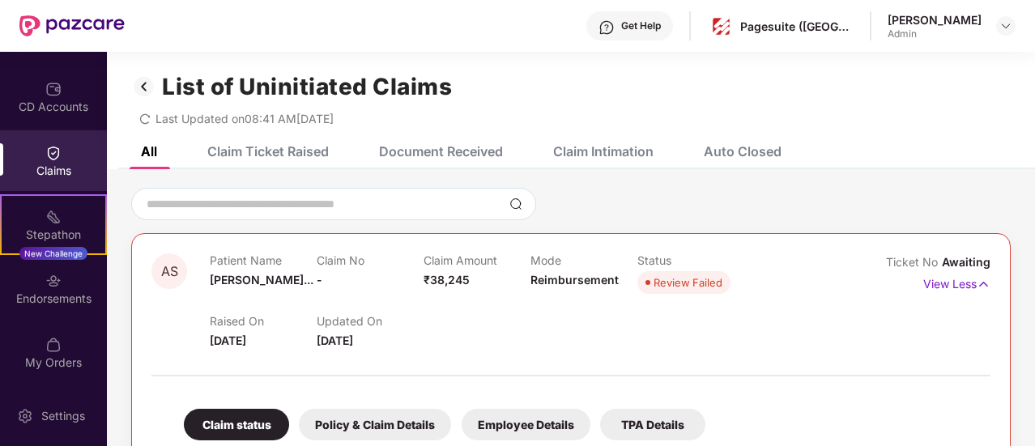
scroll to position [0, 0]
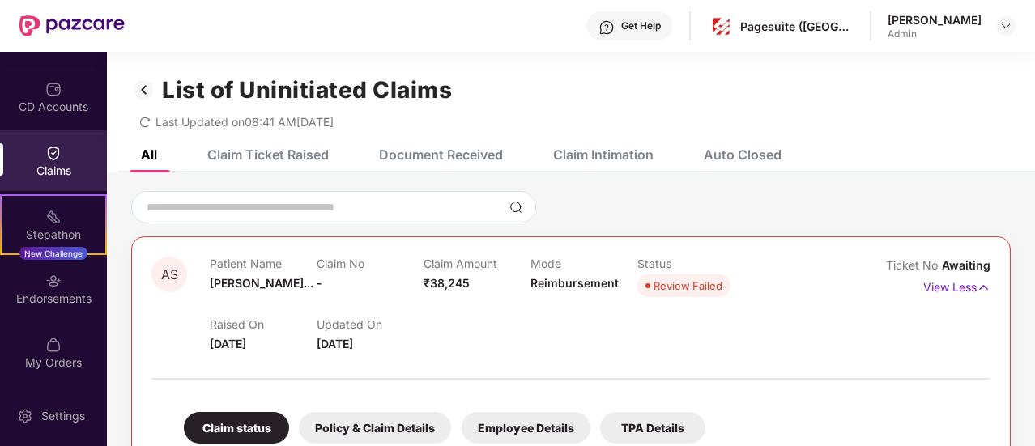
click at [144, 100] on img at bounding box center [144, 90] width 26 height 28
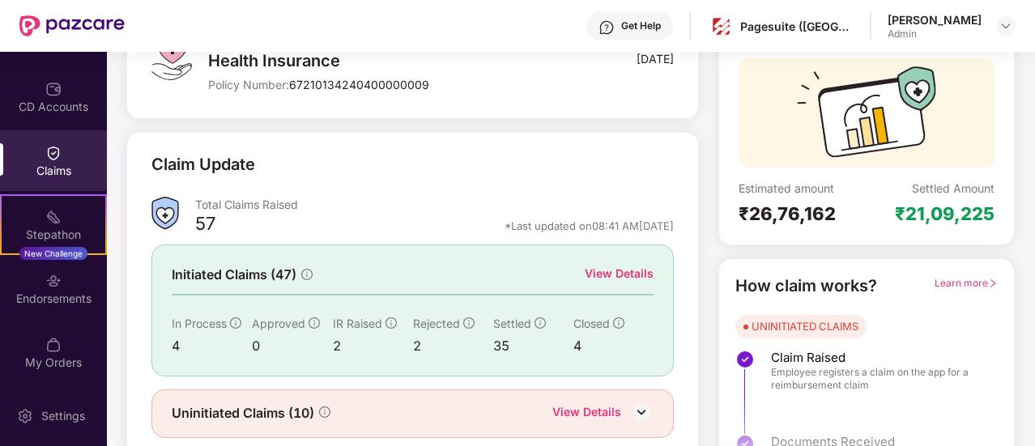
scroll to position [139, 0]
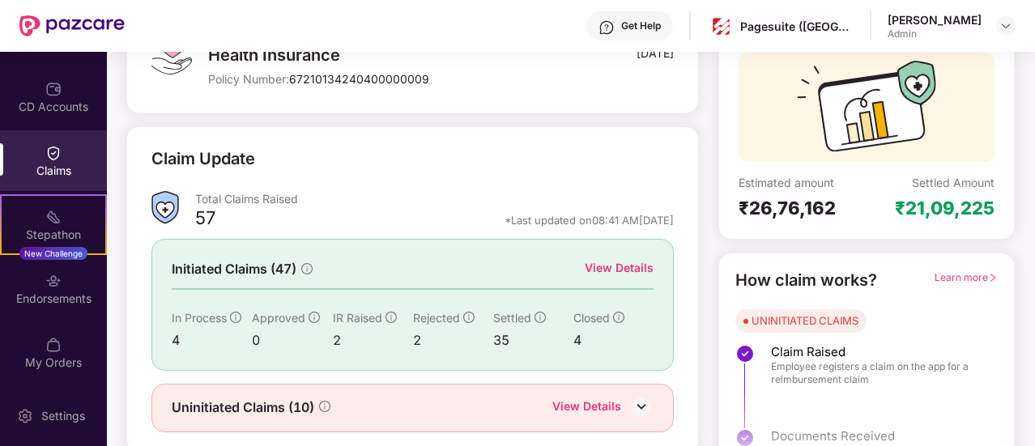
click at [627, 269] on div "View Details" at bounding box center [619, 268] width 69 height 18
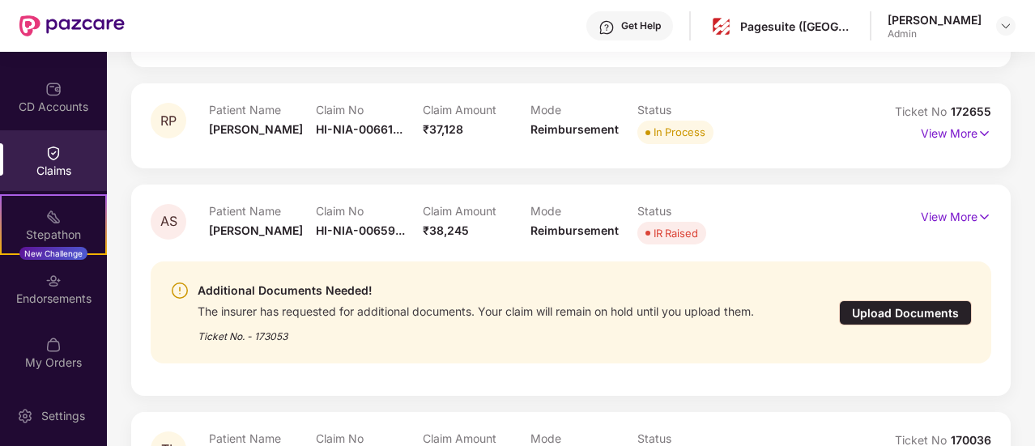
scroll to position [278, 0]
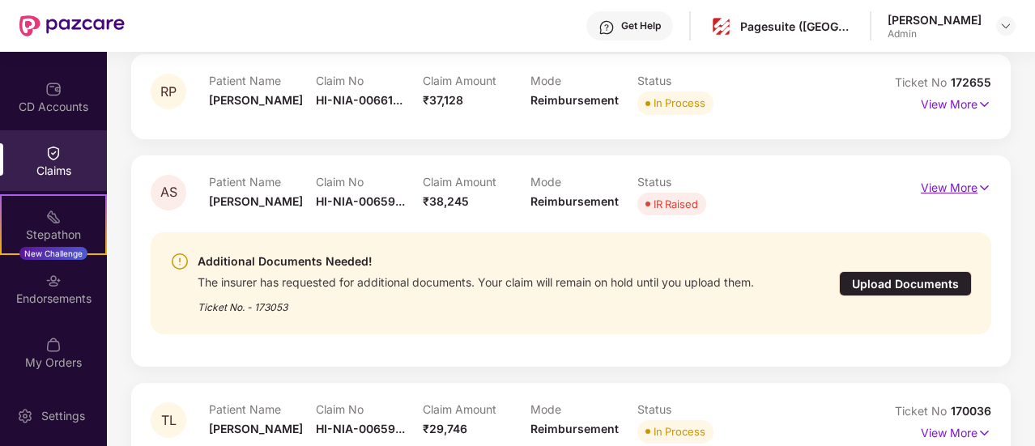
click at [977, 187] on img at bounding box center [984, 188] width 14 height 18
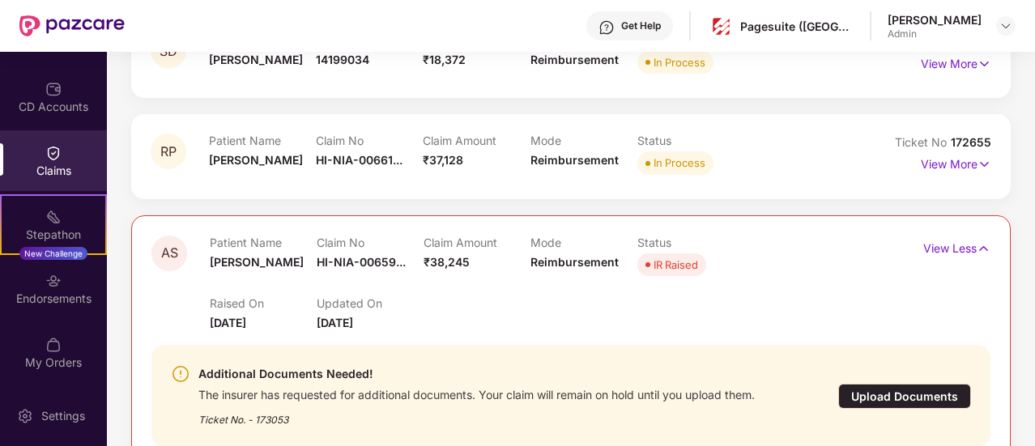
scroll to position [172, 0]
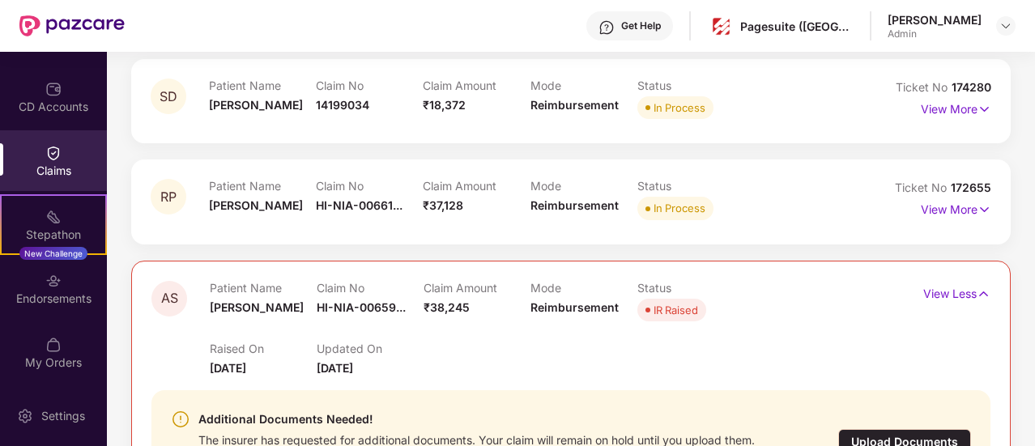
click at [675, 322] on div "Status IR Raised" at bounding box center [690, 303] width 107 height 45
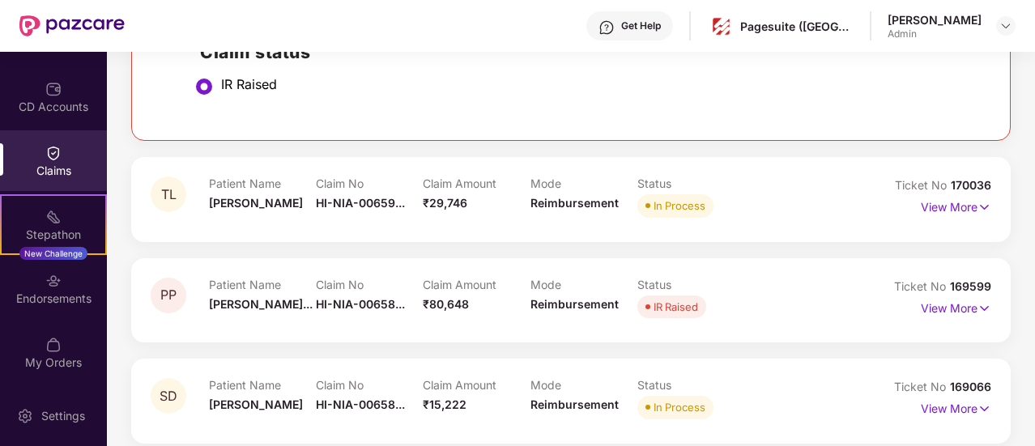
scroll to position [758, 0]
click at [956, 305] on p "View More" at bounding box center [956, 306] width 70 height 22
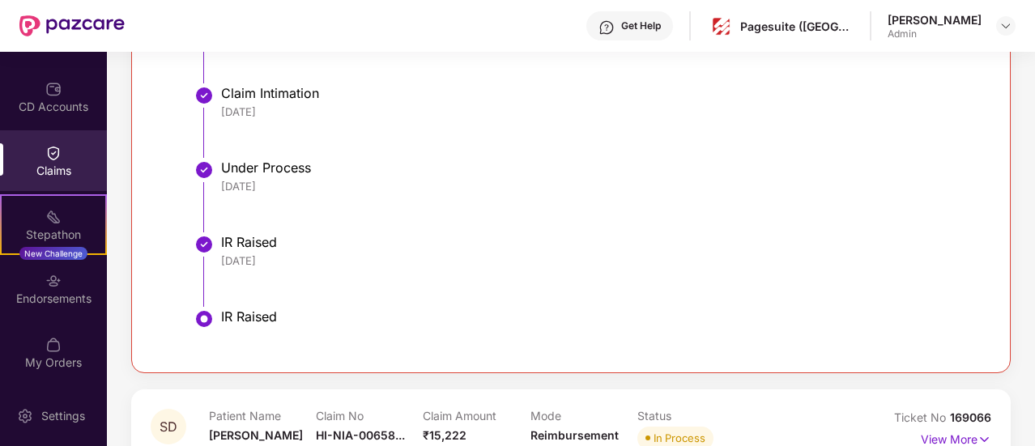
scroll to position [1394, 0]
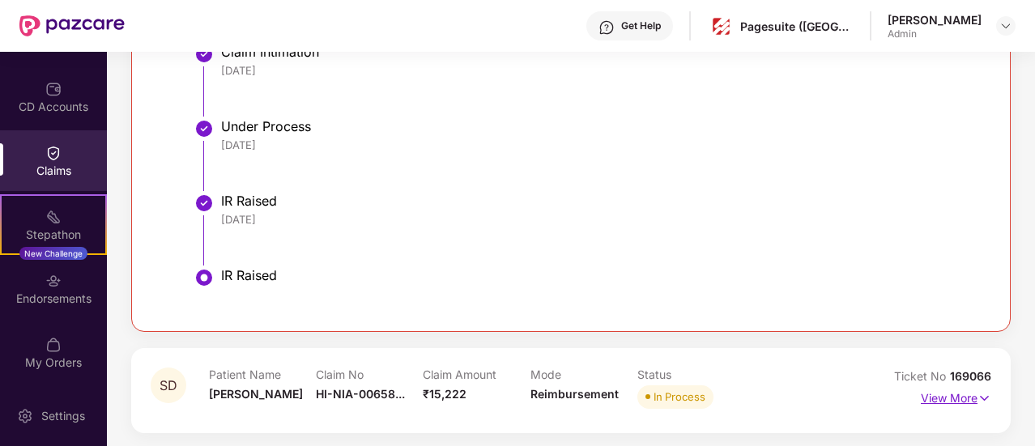
click at [927, 386] on p "View More" at bounding box center [956, 396] width 70 height 22
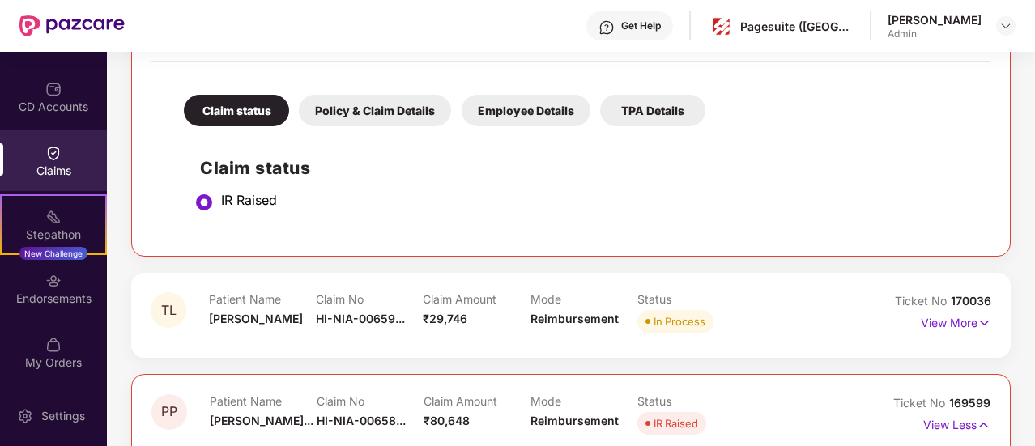
scroll to position [698, 0]
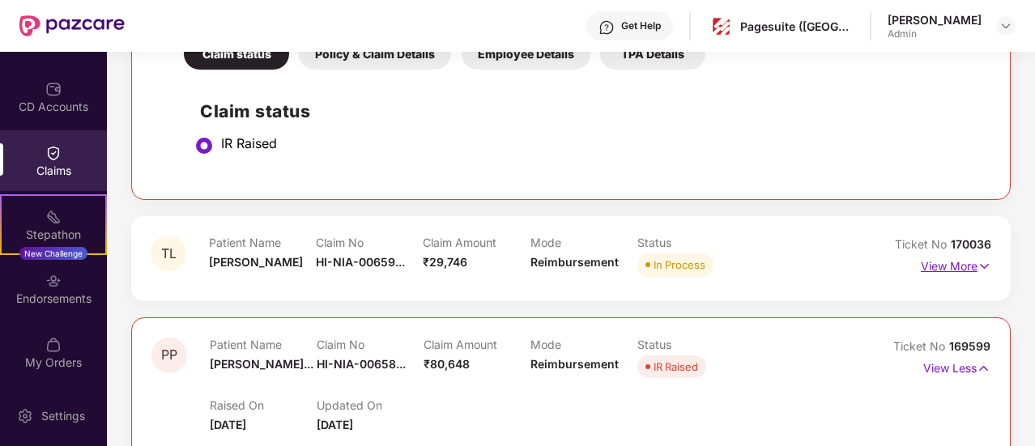
click at [956, 261] on p "View More" at bounding box center [956, 264] width 70 height 22
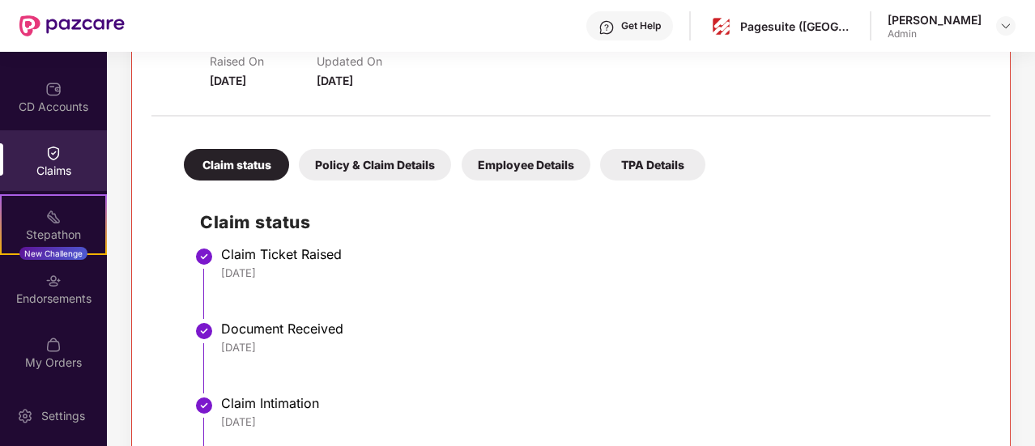
scroll to position [1934, 0]
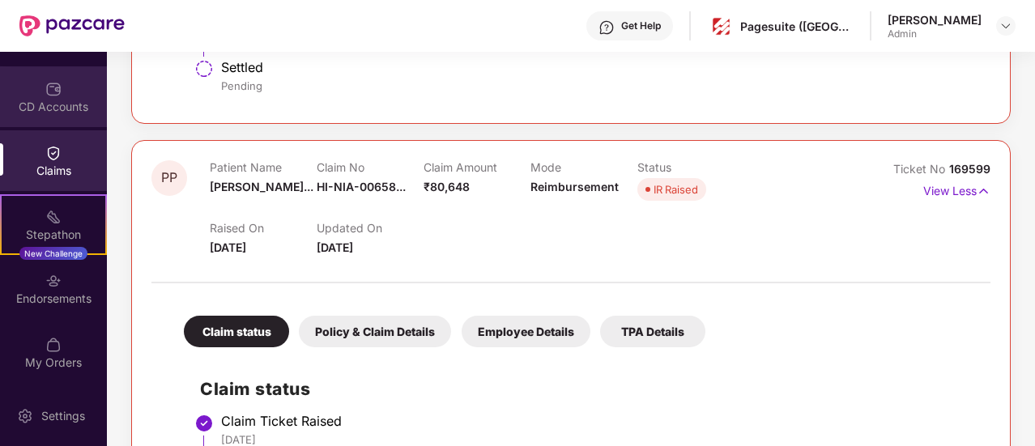
click at [40, 90] on div "CD Accounts" at bounding box center [53, 96] width 107 height 61
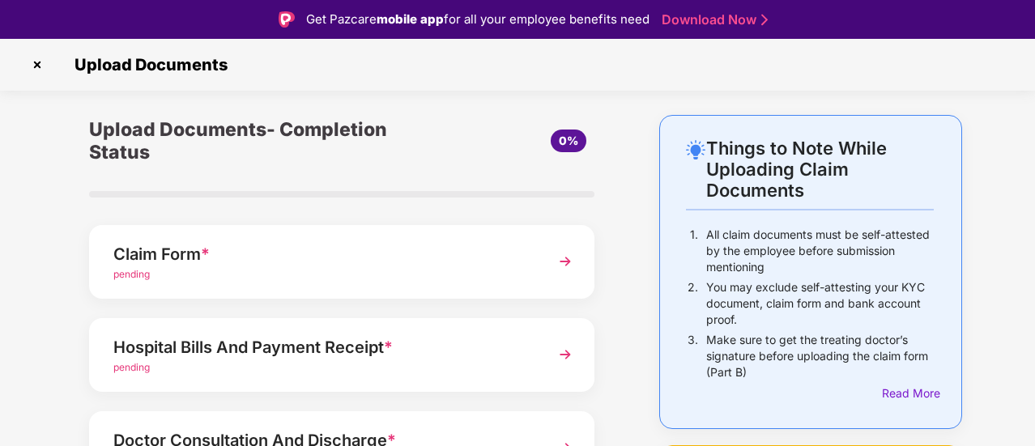
click at [544, 147] on div "0%" at bounding box center [531, 141] width 126 height 23
click at [37, 56] on img at bounding box center [37, 65] width 26 height 26
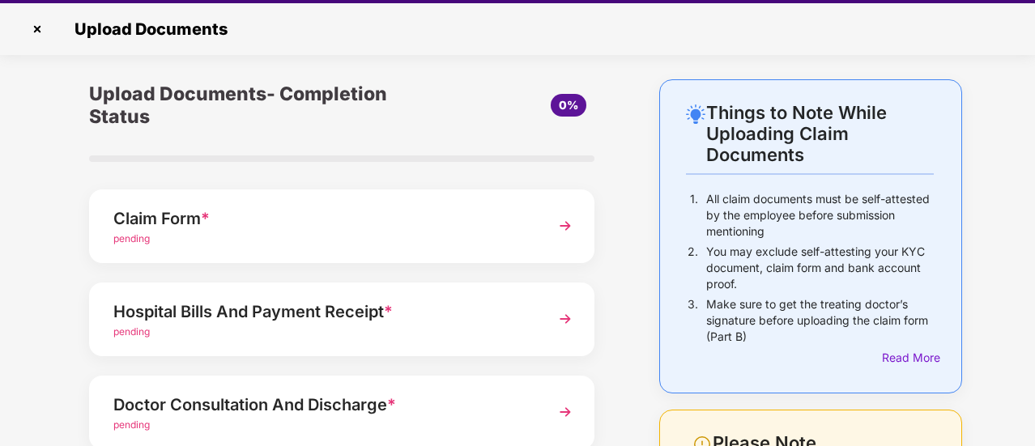
click at [40, 32] on img at bounding box center [37, 29] width 26 height 26
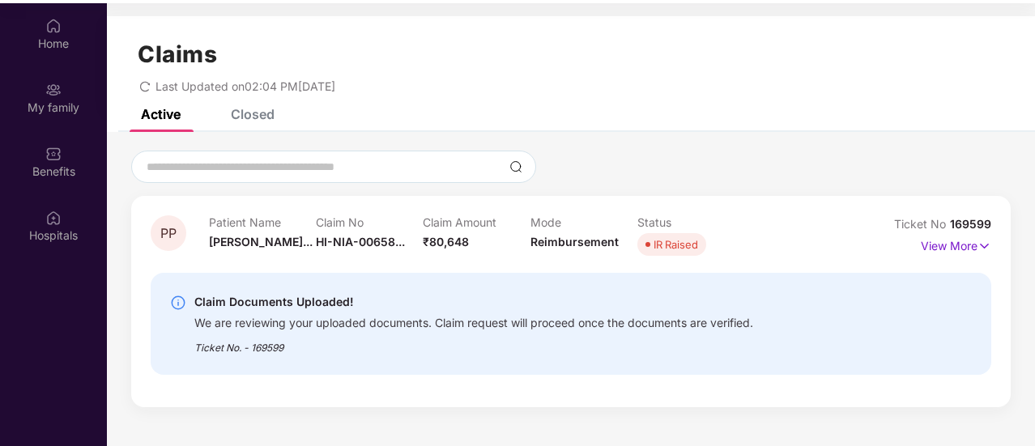
scroll to position [91, 0]
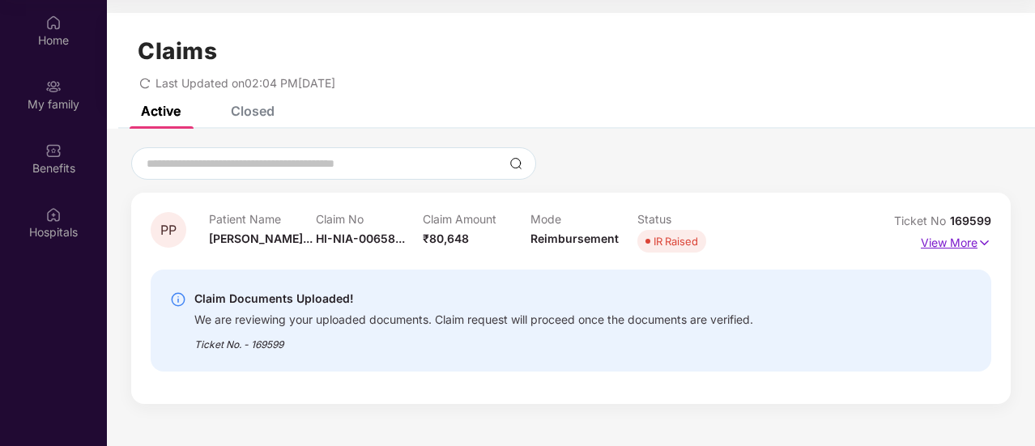
click at [985, 238] on img at bounding box center [984, 243] width 14 height 18
